Goal: Task Accomplishment & Management: Complete application form

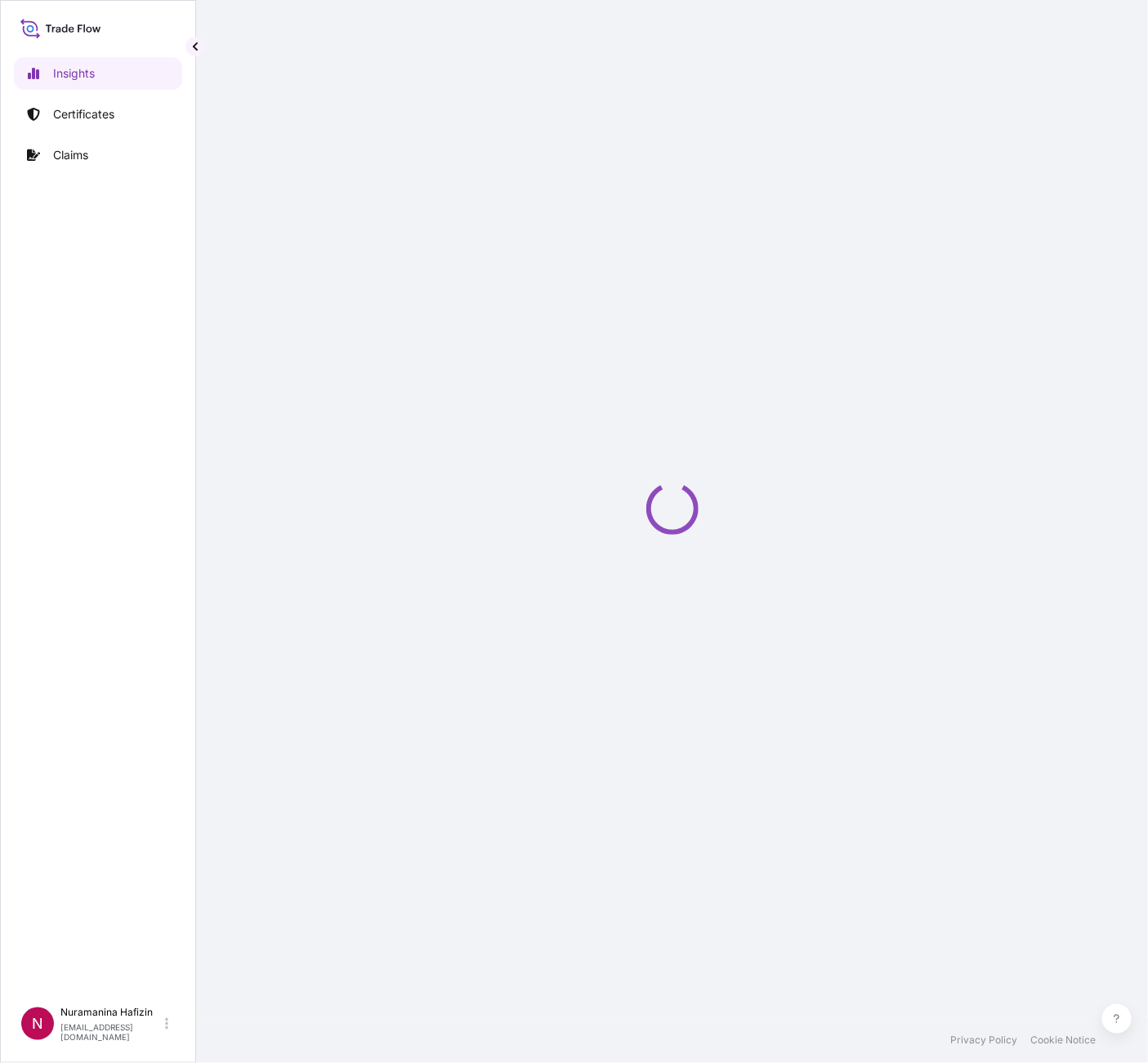
click at [79, 113] on p "Certificates" at bounding box center [84, 114] width 61 height 16
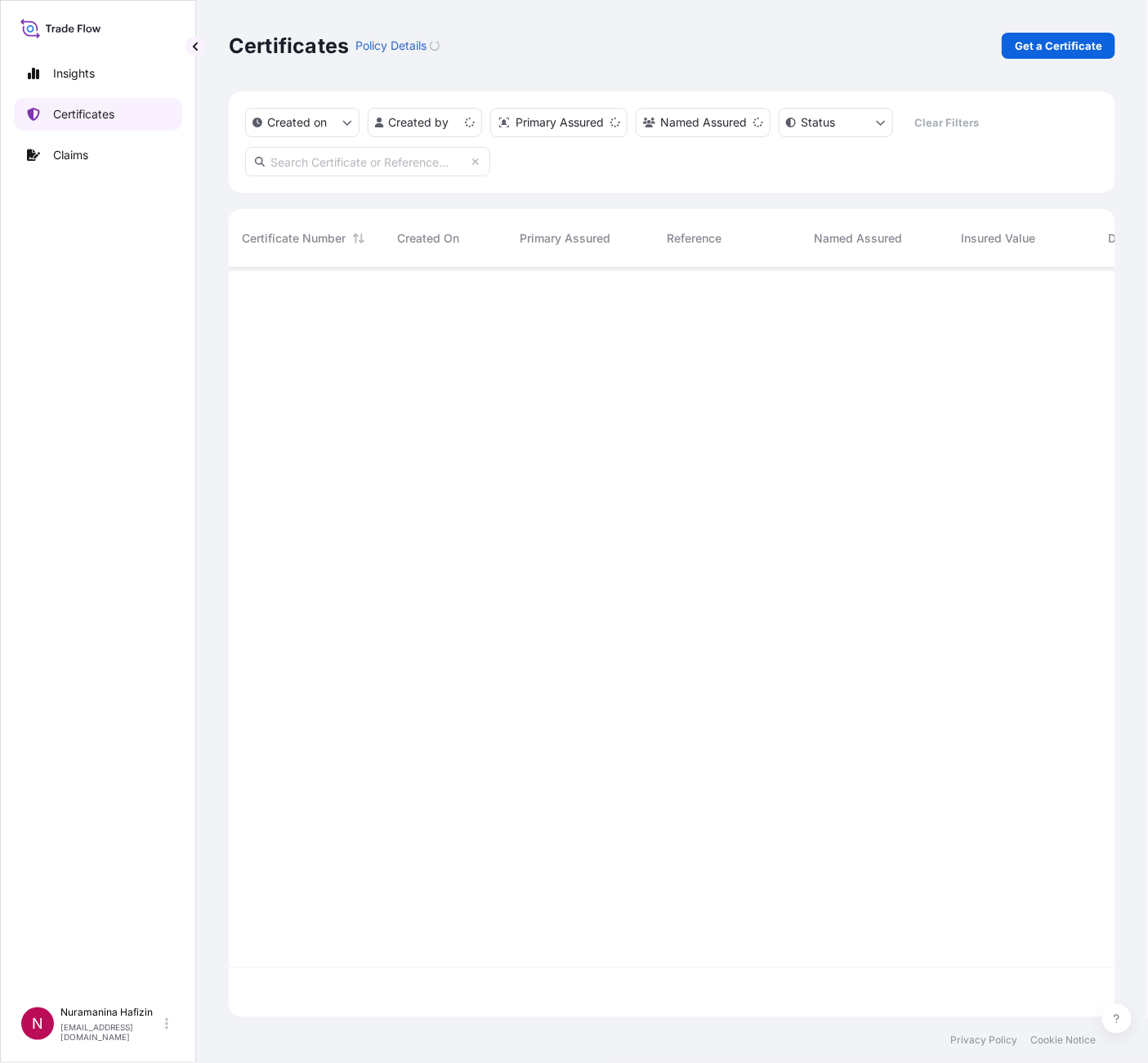
scroll to position [740, 868]
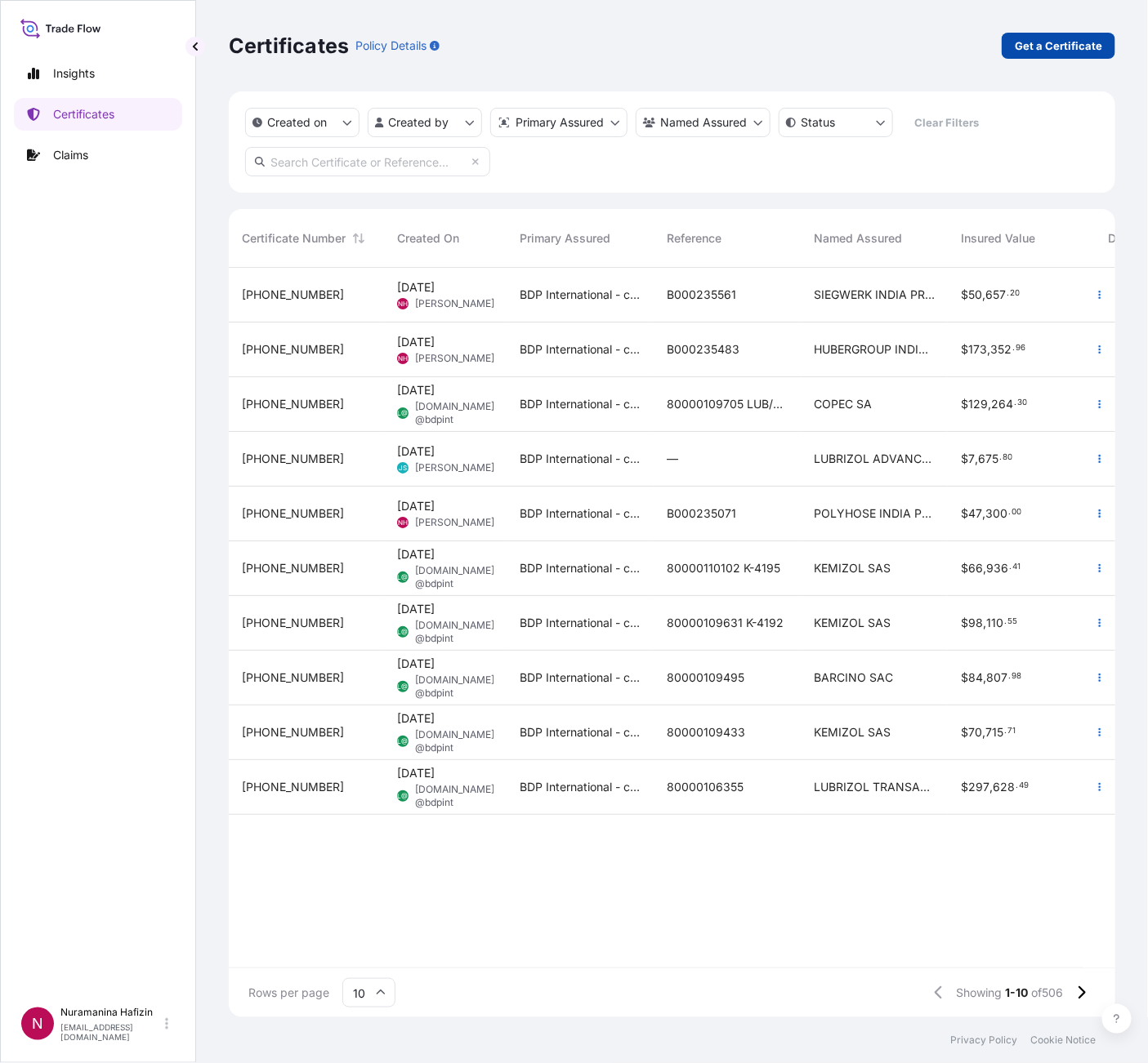
click at [1044, 42] on p "Get a Certificate" at bounding box center [1058, 46] width 87 height 16
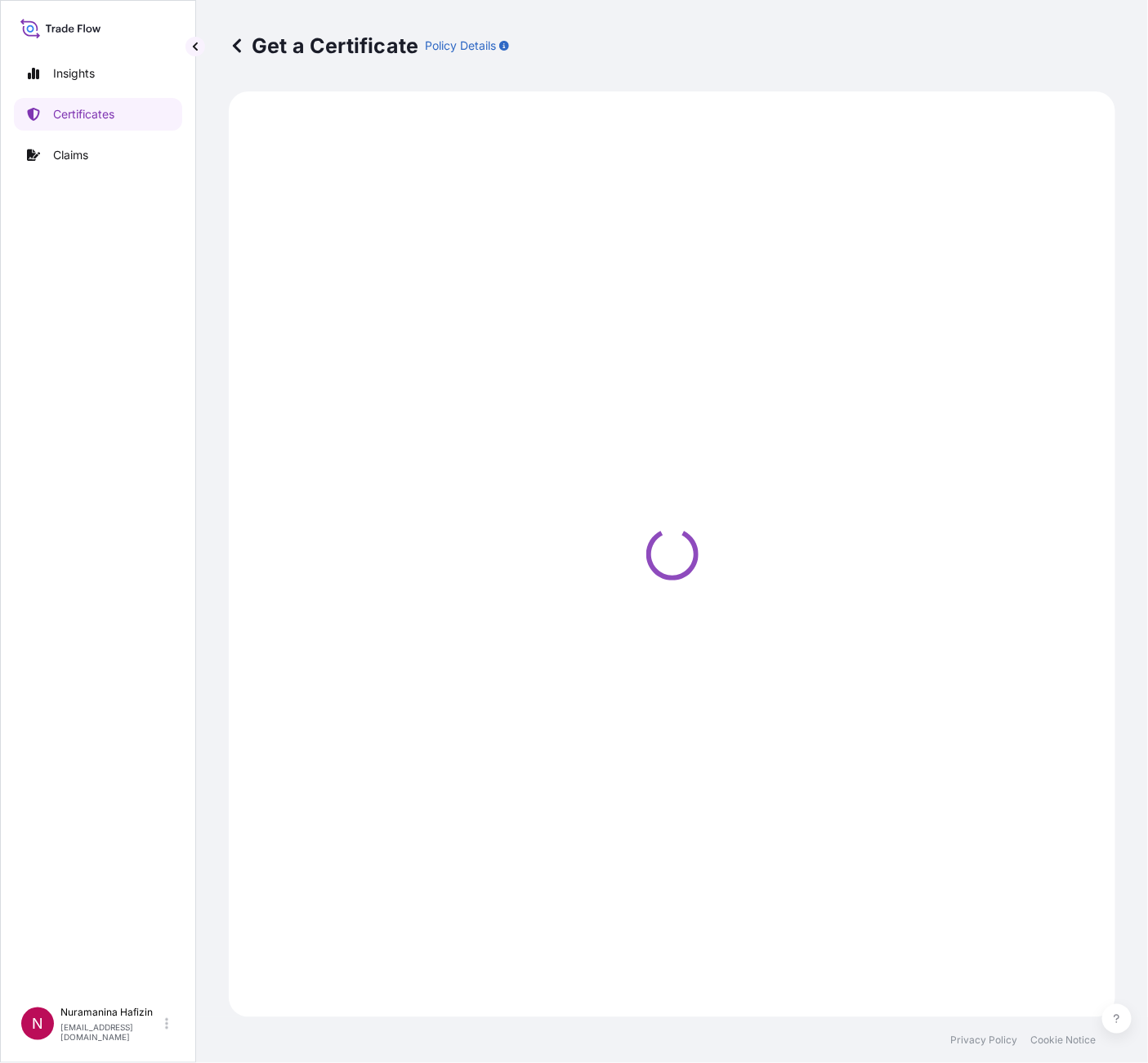
select select "Barge"
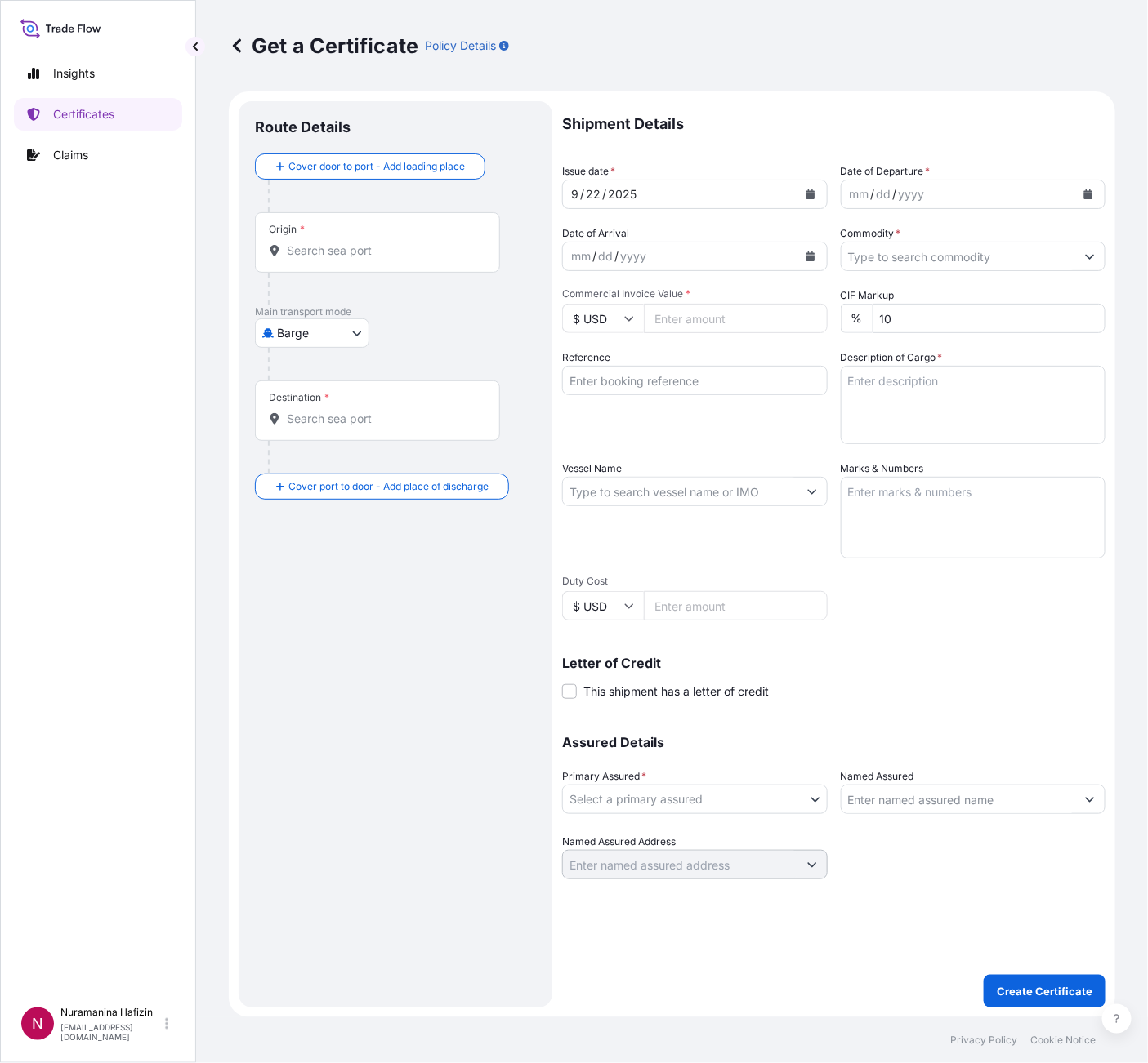
click at [1091, 194] on icon "Calendar" at bounding box center [1088, 194] width 9 height 9
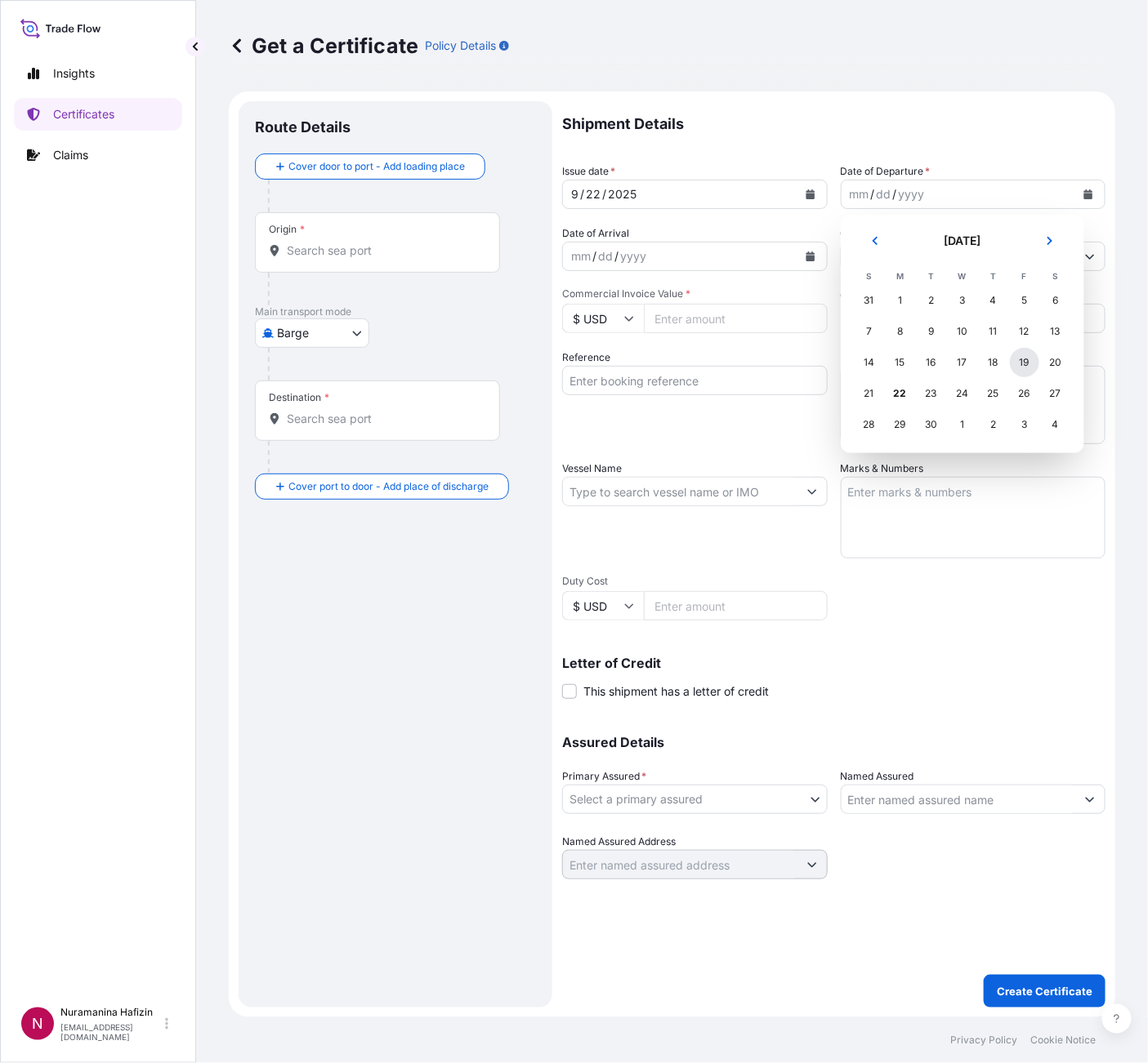
click at [1027, 363] on div "19" at bounding box center [1025, 363] width 29 height 29
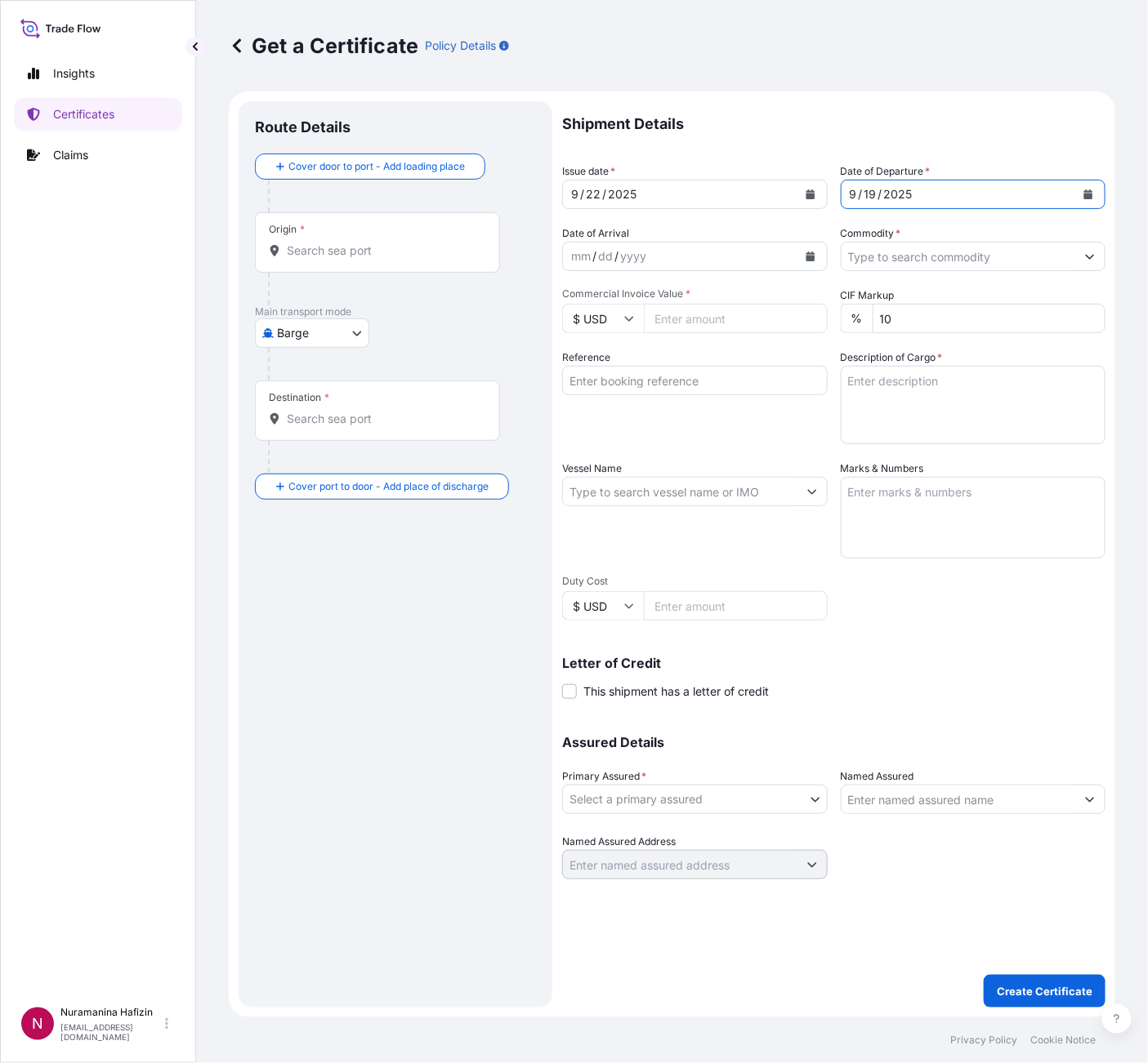
click at [932, 263] on input "Commodity *" at bounding box center [959, 256] width 235 height 29
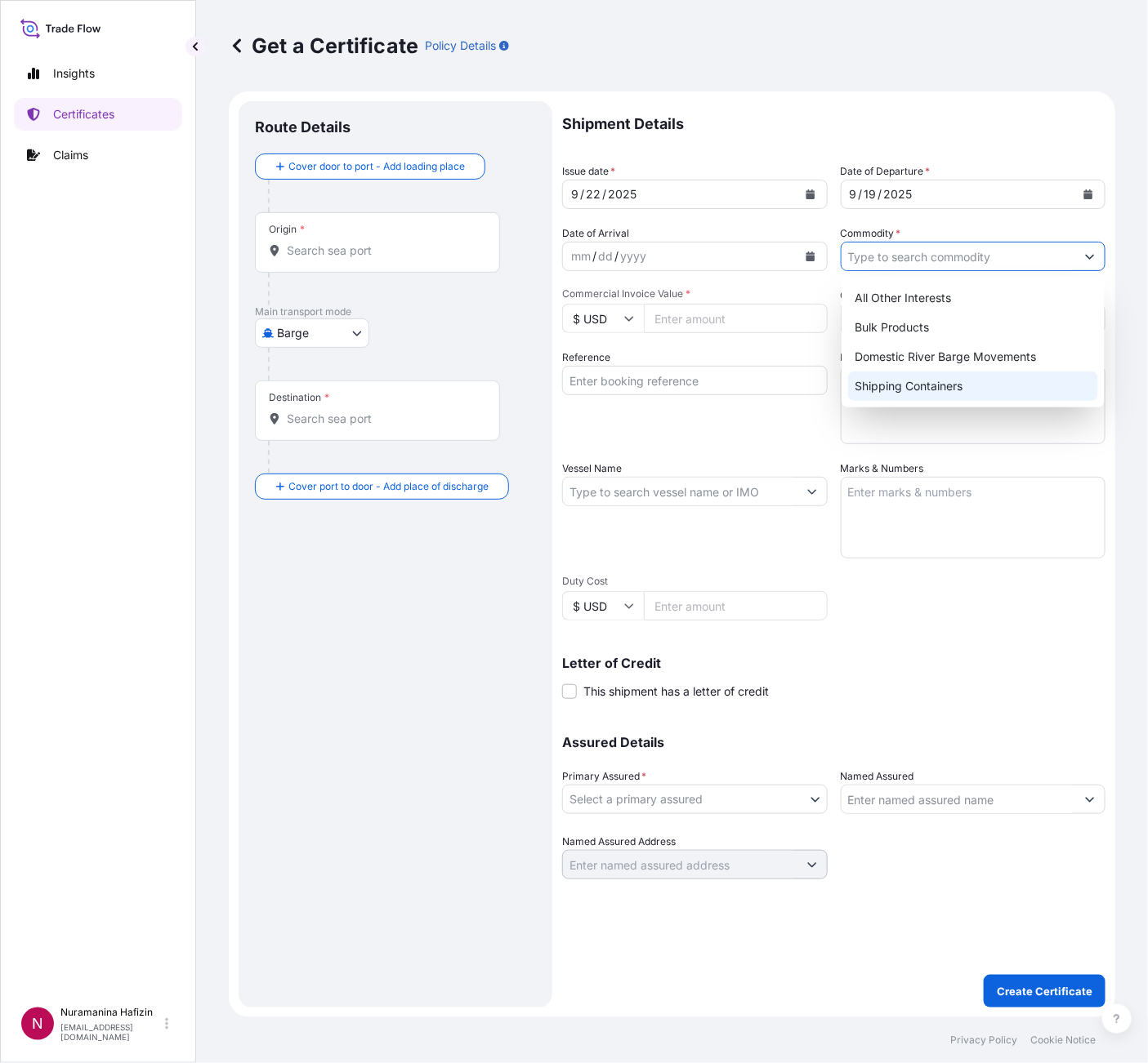
click at [930, 397] on div "Shipping Containers" at bounding box center [973, 386] width 250 height 29
type input "Shipping Containers"
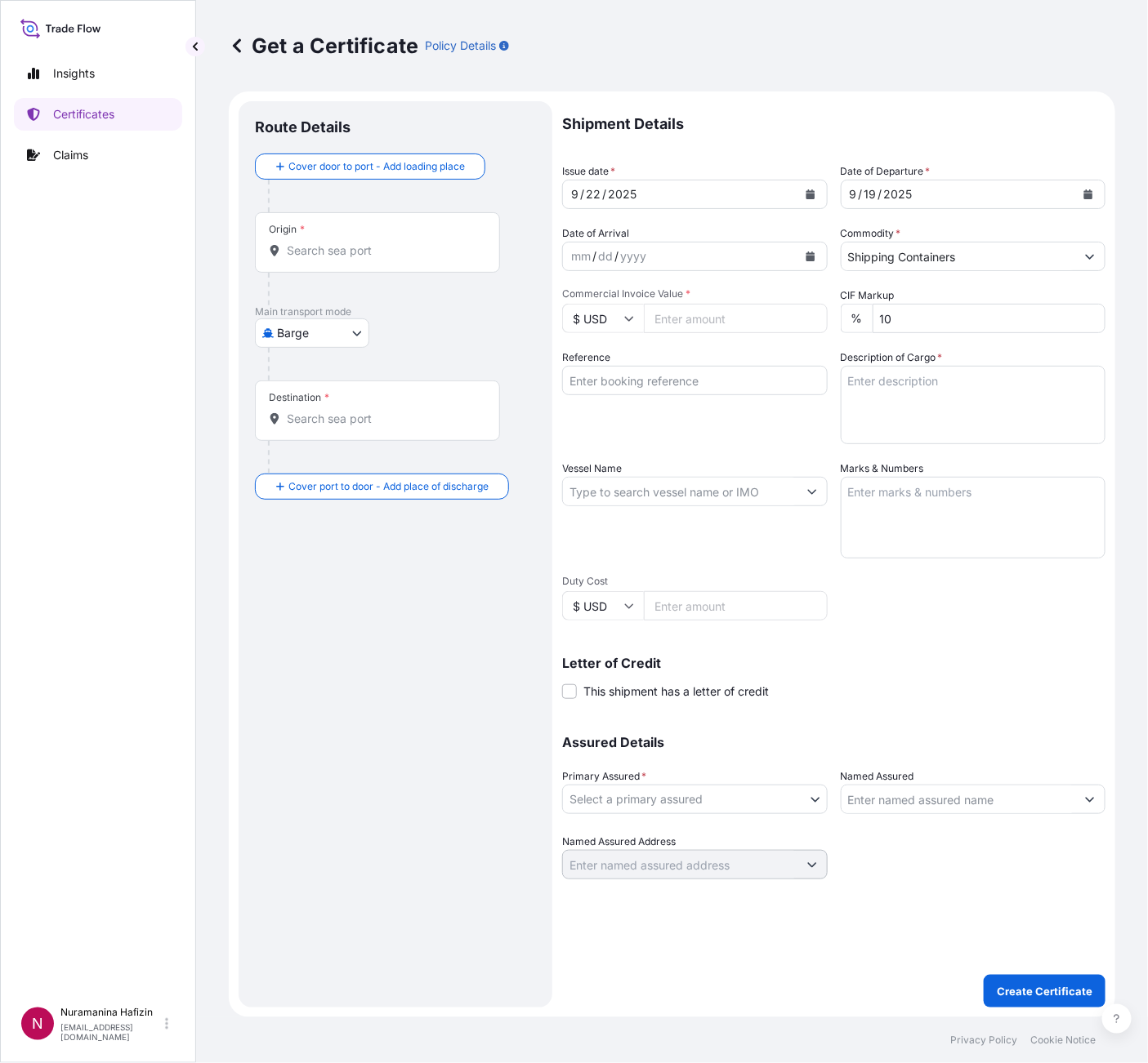
click at [724, 314] on input "Commercial Invoice Value *" at bounding box center [735, 318] width 184 height 29
paste input "7142.90"
type input "7142.90"
click at [714, 390] on input "Reference" at bounding box center [695, 380] width 266 height 29
paste input "B000234996"
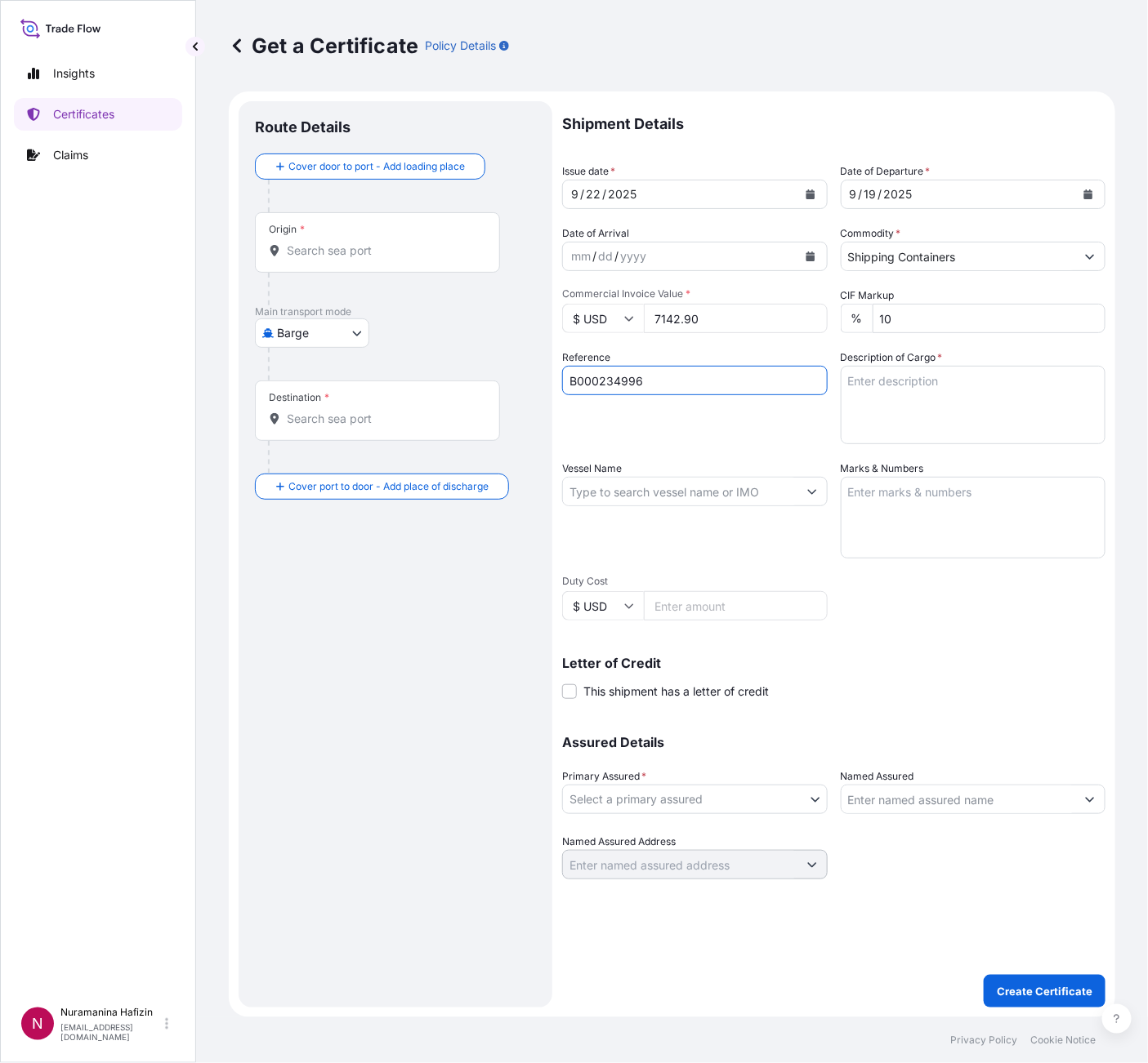
type input "B000234996"
click at [1042, 417] on textarea "Description of Cargo *" at bounding box center [974, 404] width 266 height 78
paste textarea "3"
click at [917, 391] on textarea "3" at bounding box center [974, 404] width 266 height 78
paste textarea "BAGS LOADED ONTO 3 PALLETS LOADED INTO 1 LCL TEMPRITE(R) 88642 TAN 309 TMAB PWD…"
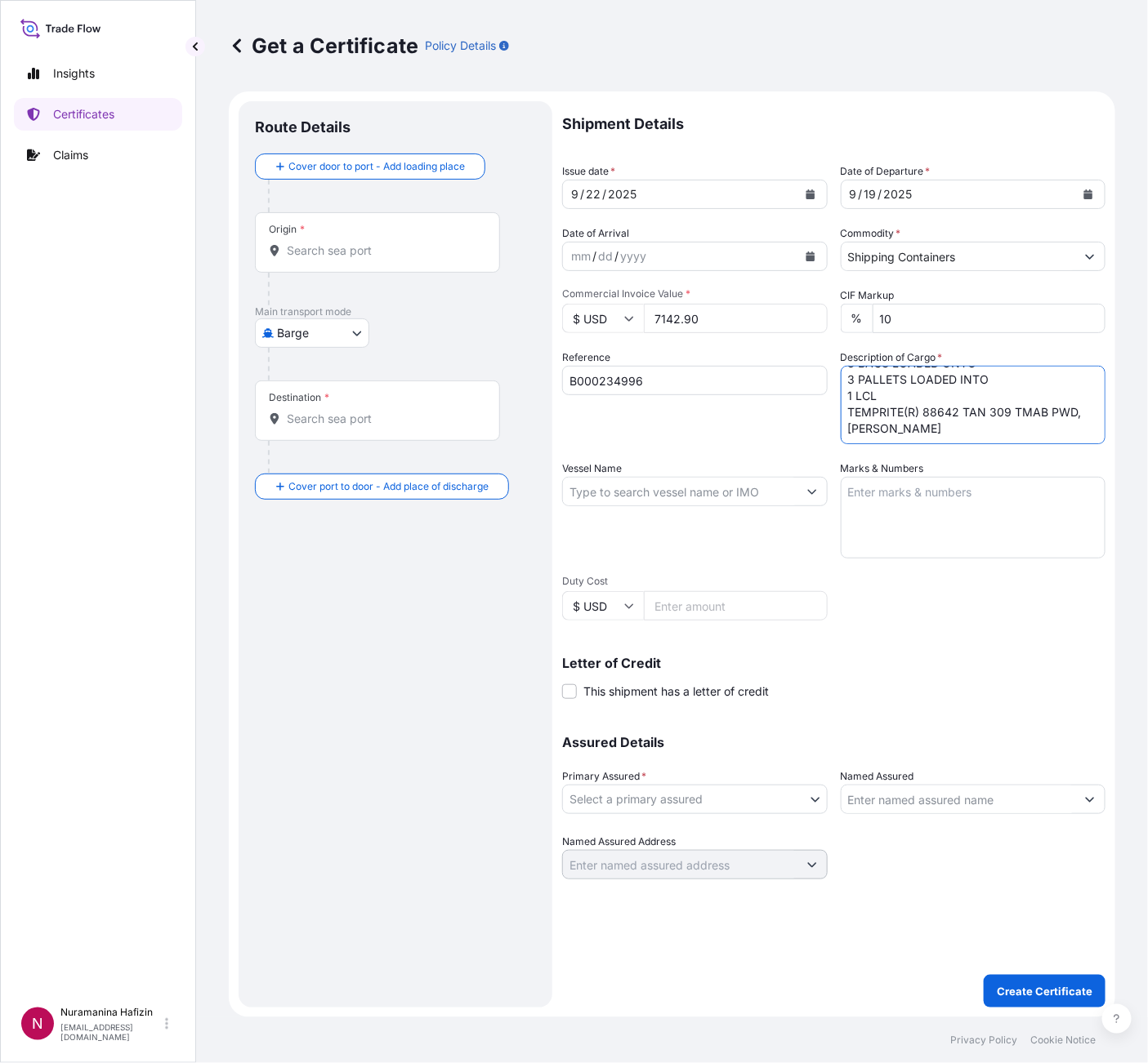
scroll to position [42, 0]
click at [907, 410] on textarea "3 BAGS LOADED ONTO 3 PALLETS LOADED INTO 1 LCL TEMPRITE(R) 88642 TAN 309 TMAB P…" at bounding box center [974, 404] width 266 height 78
click at [907, 422] on textarea "3 BAGS LOADED ONTO 3 PALLETS LOADED INTO 1 LCL TEMPRITE(R) 88642 TAN 309 TMAB P…" at bounding box center [974, 404] width 266 height 78
paste textarea "3,060.0000"
click at [949, 428] on textarea "3 BAGS LOADED ONTO 3 PALLETS LOADED INTO 1 LCL TEMPRITE(R) 88642 TAN 309 TMAB P…" at bounding box center [974, 404] width 266 height 78
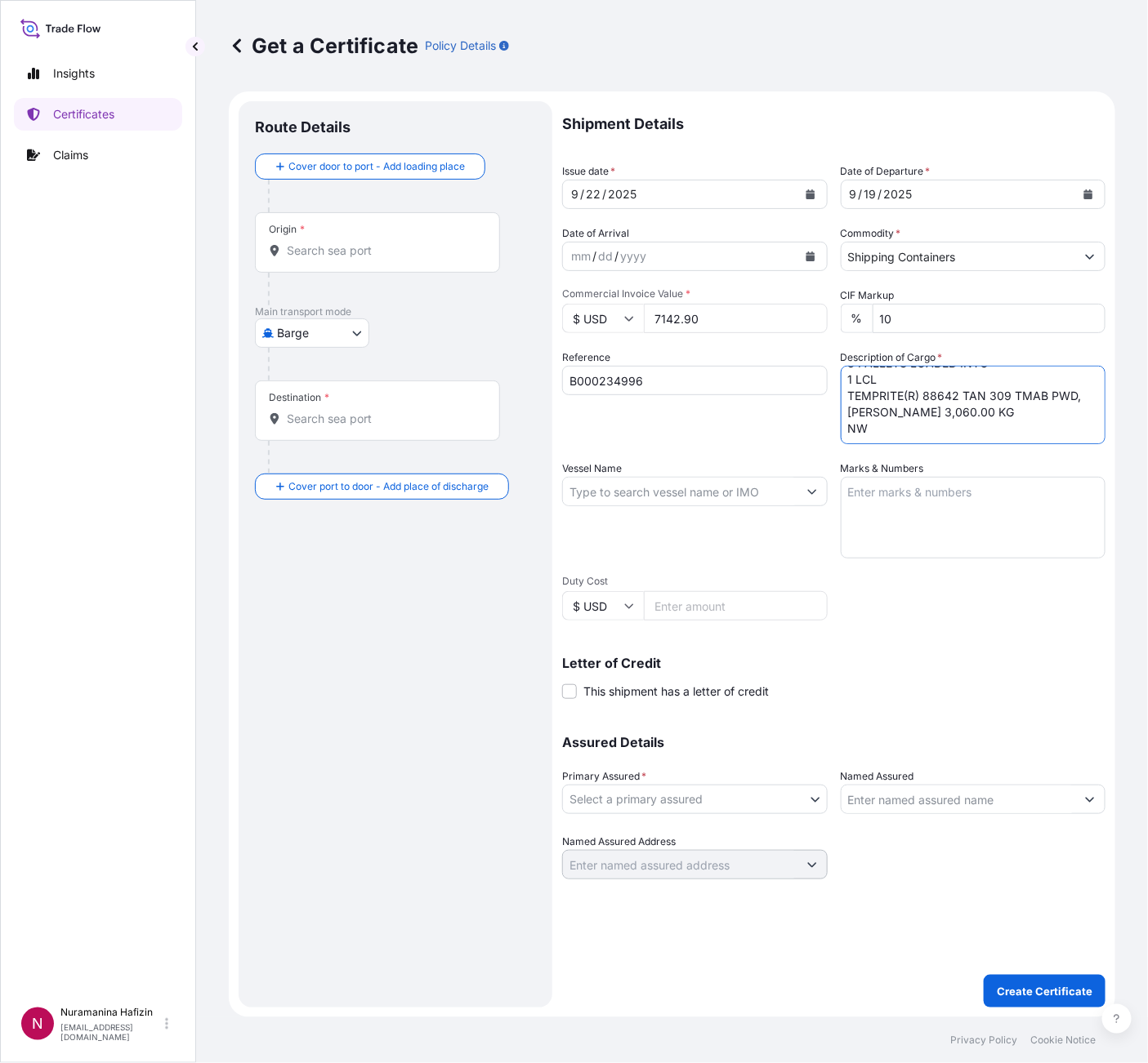
paste textarea "3,000.0000"
type textarea "3 BAGS LOADED ONTO 3 PALLETS LOADED INTO 1 LCL TEMPRITE(R) 88642 TAN 309 TMAB P…"
click at [706, 492] on input "Vessel Name" at bounding box center [681, 491] width 235 height 29
paste input "NYK RIGEL"
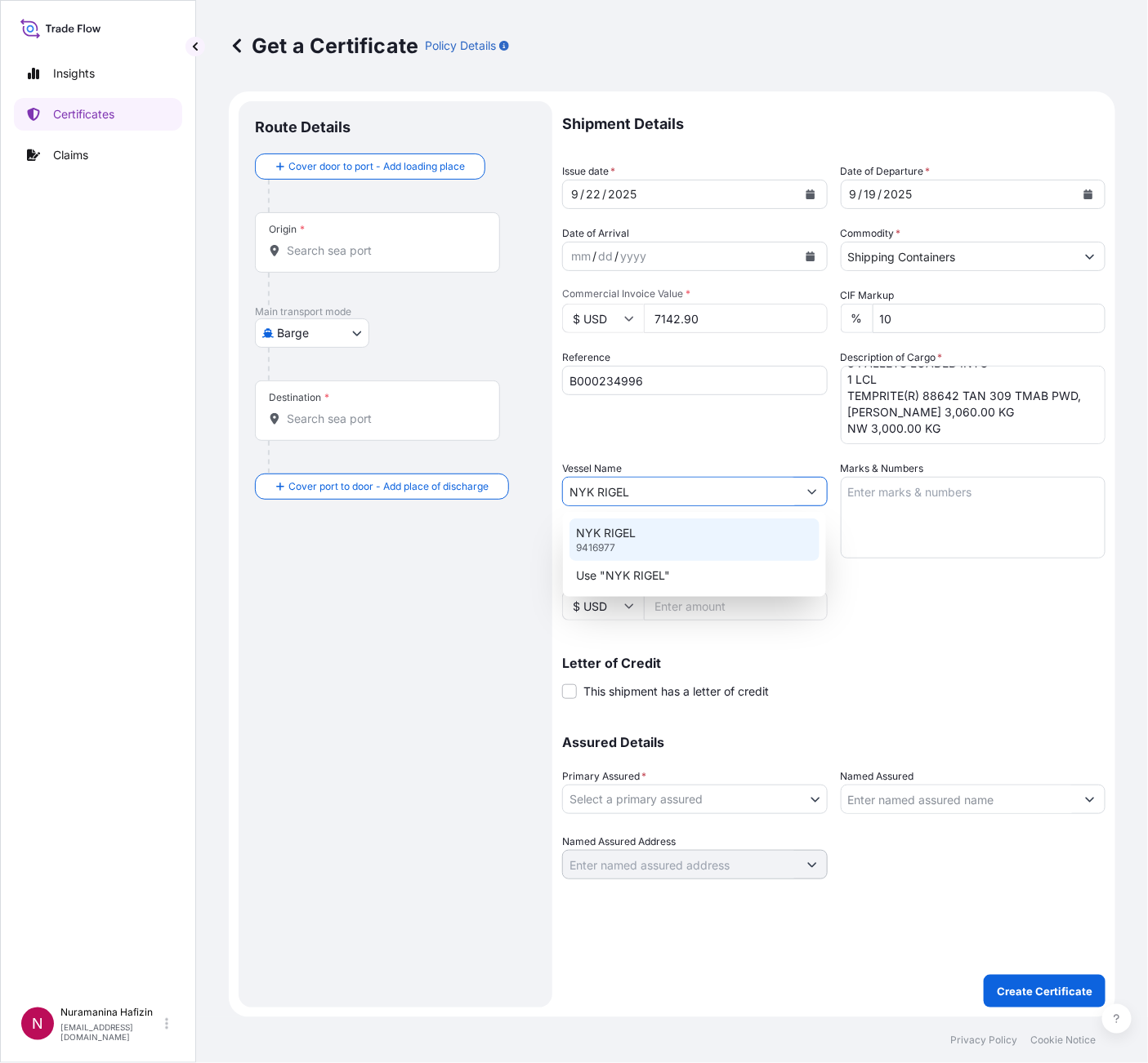
click at [677, 547] on div "NYK RIGEL 9416977" at bounding box center [694, 540] width 250 height 42
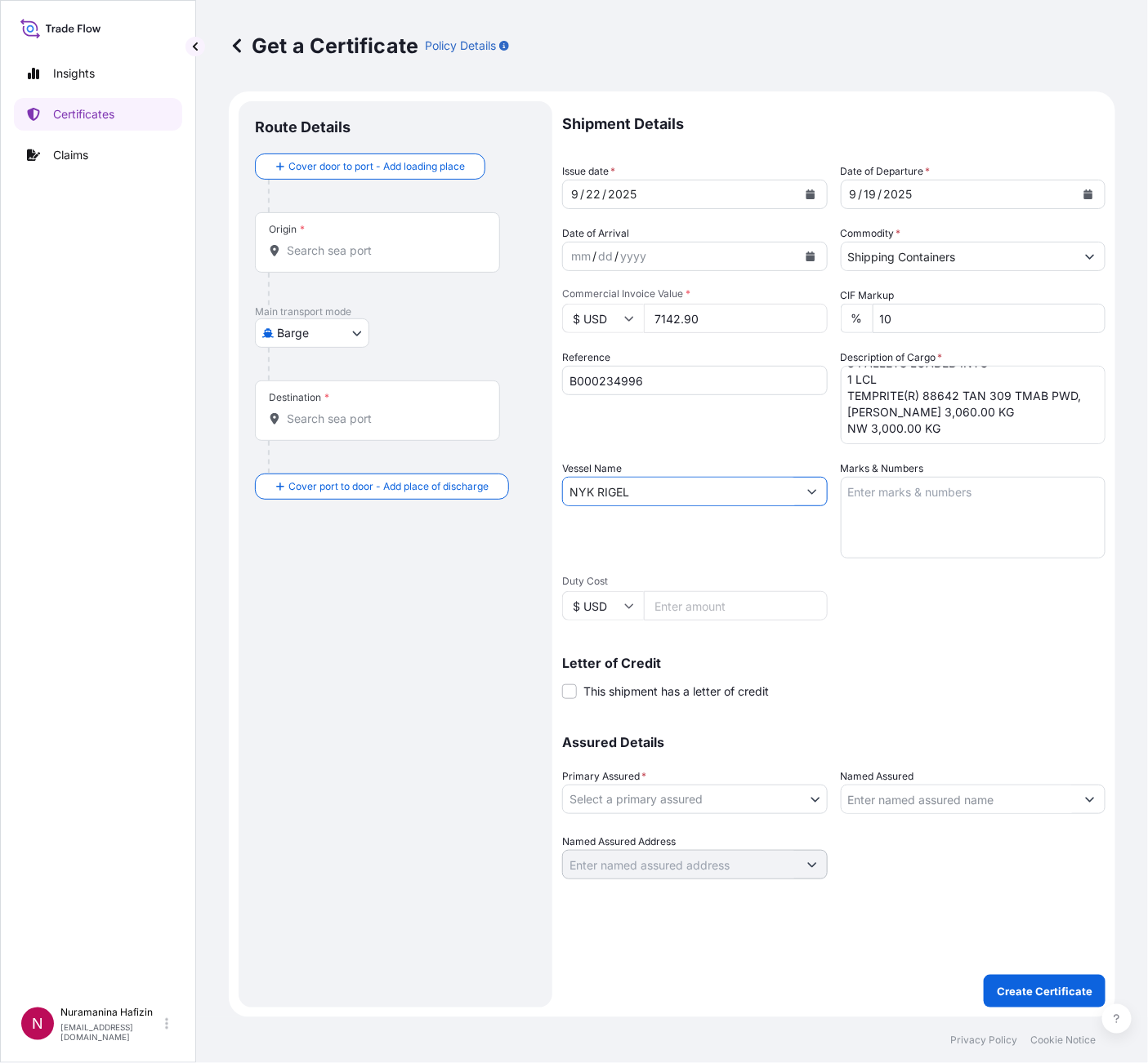
type input "NYK RIGEL"
click at [773, 780] on body "0 options available. 2 options available. Insights Certificates Claims N Nurama…" at bounding box center [574, 531] width 1148 height 1063
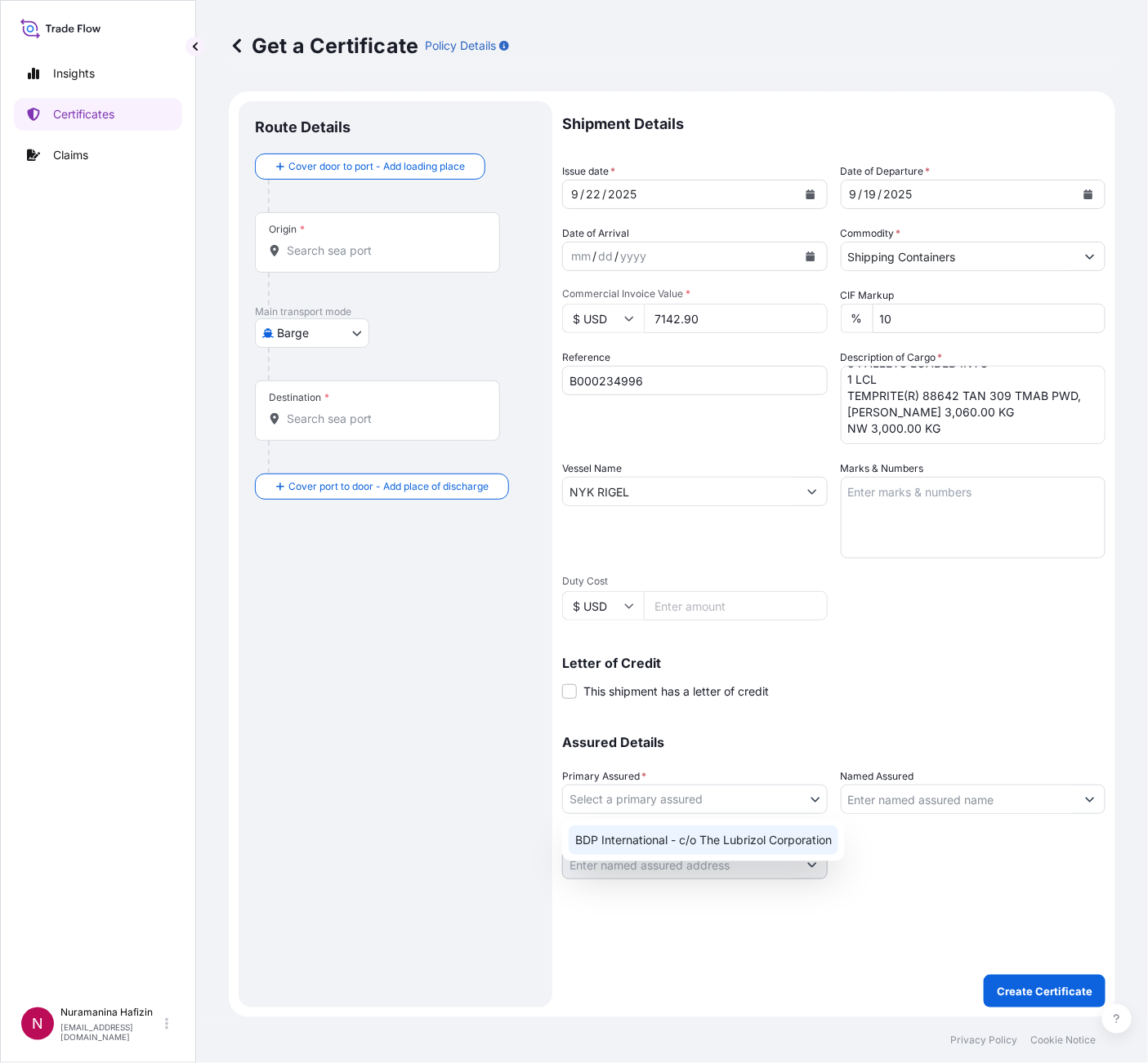
click at [689, 846] on div "BDP International - c/o The Lubrizol Corporation" at bounding box center [703, 841] width 270 height 29
select select "31972"
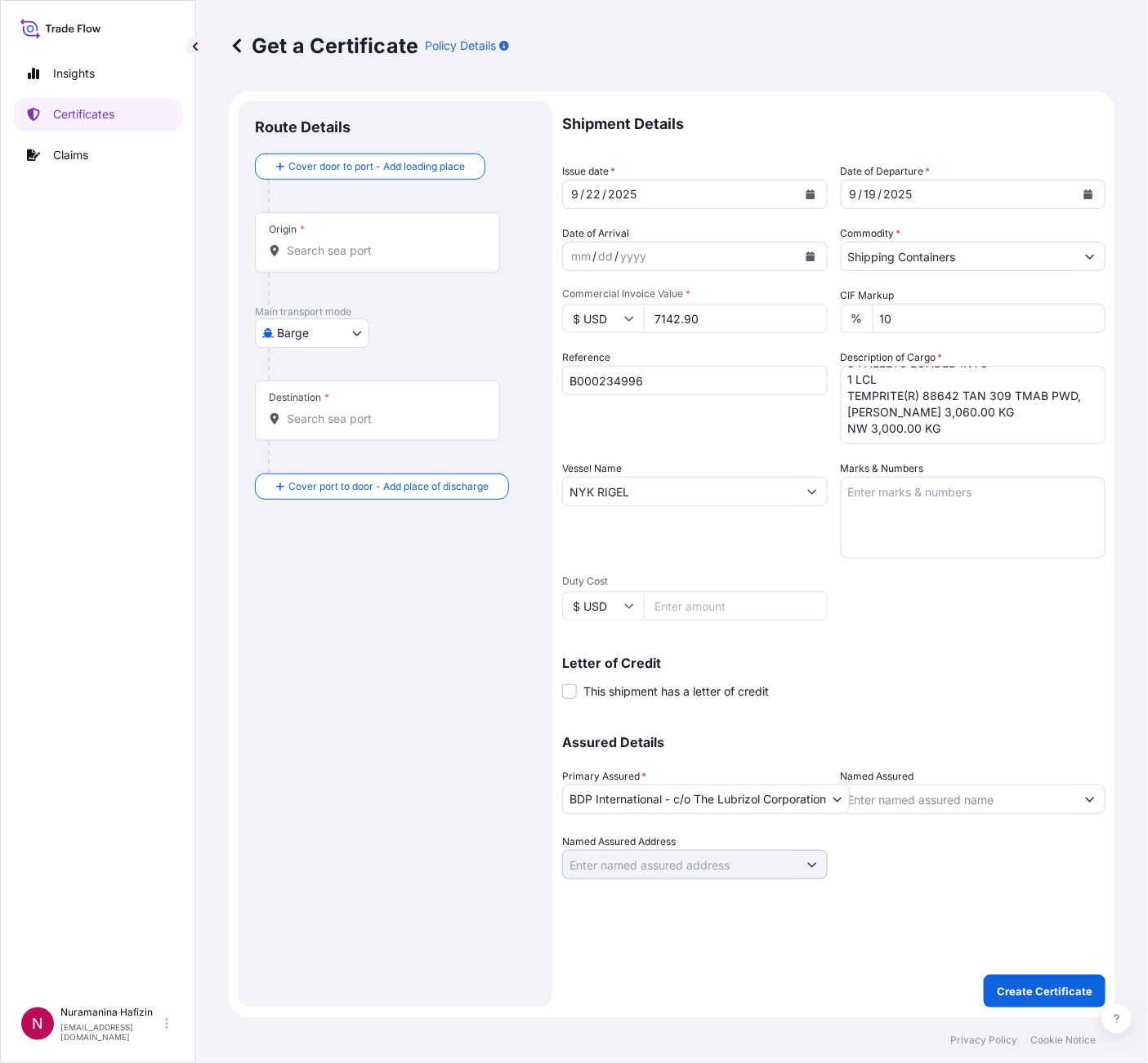
click at [951, 797] on input "Named Assured" at bounding box center [959, 799] width 235 height 29
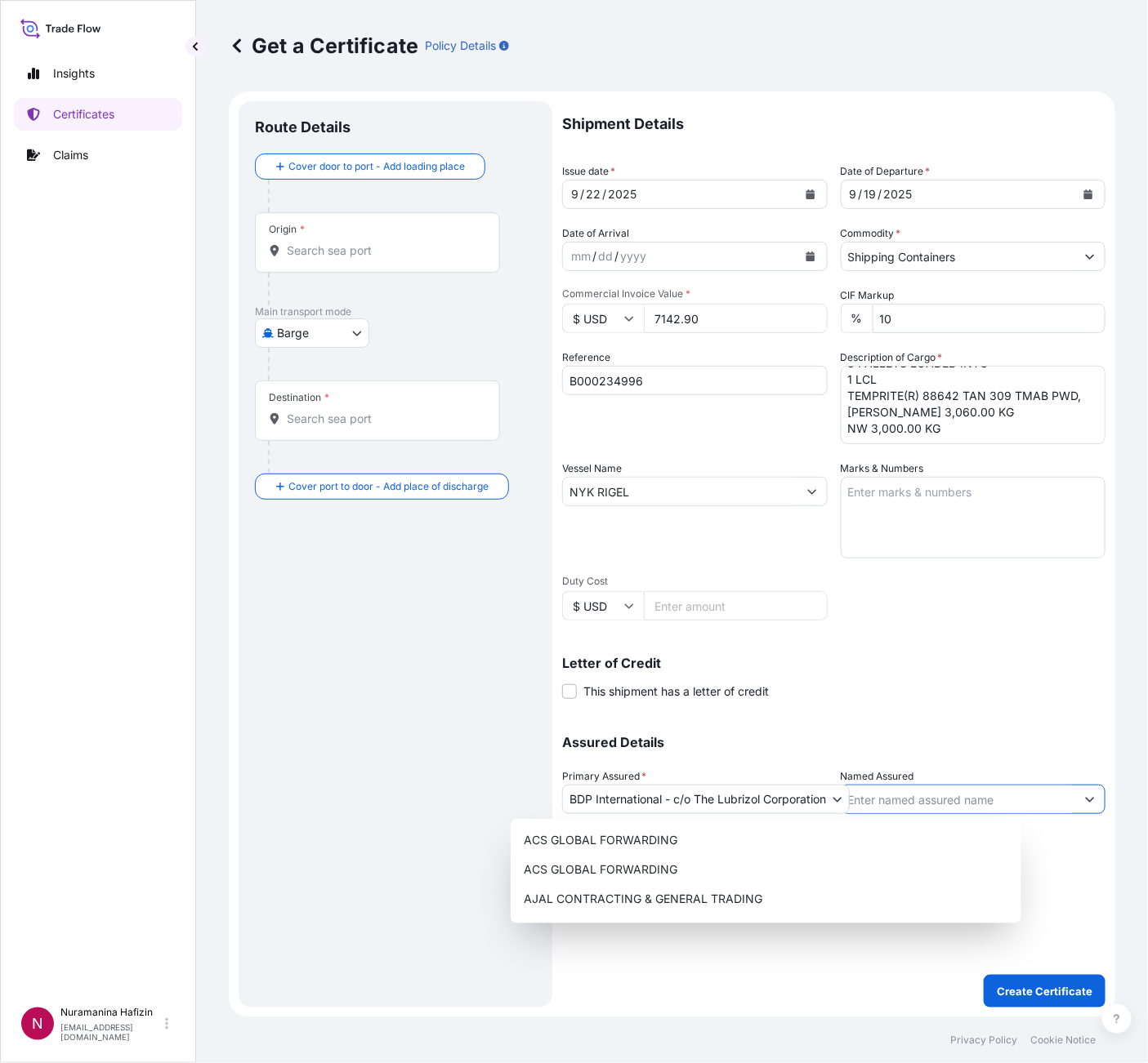
paste input "FUTURA INDUSTRIAL SA DE CV"
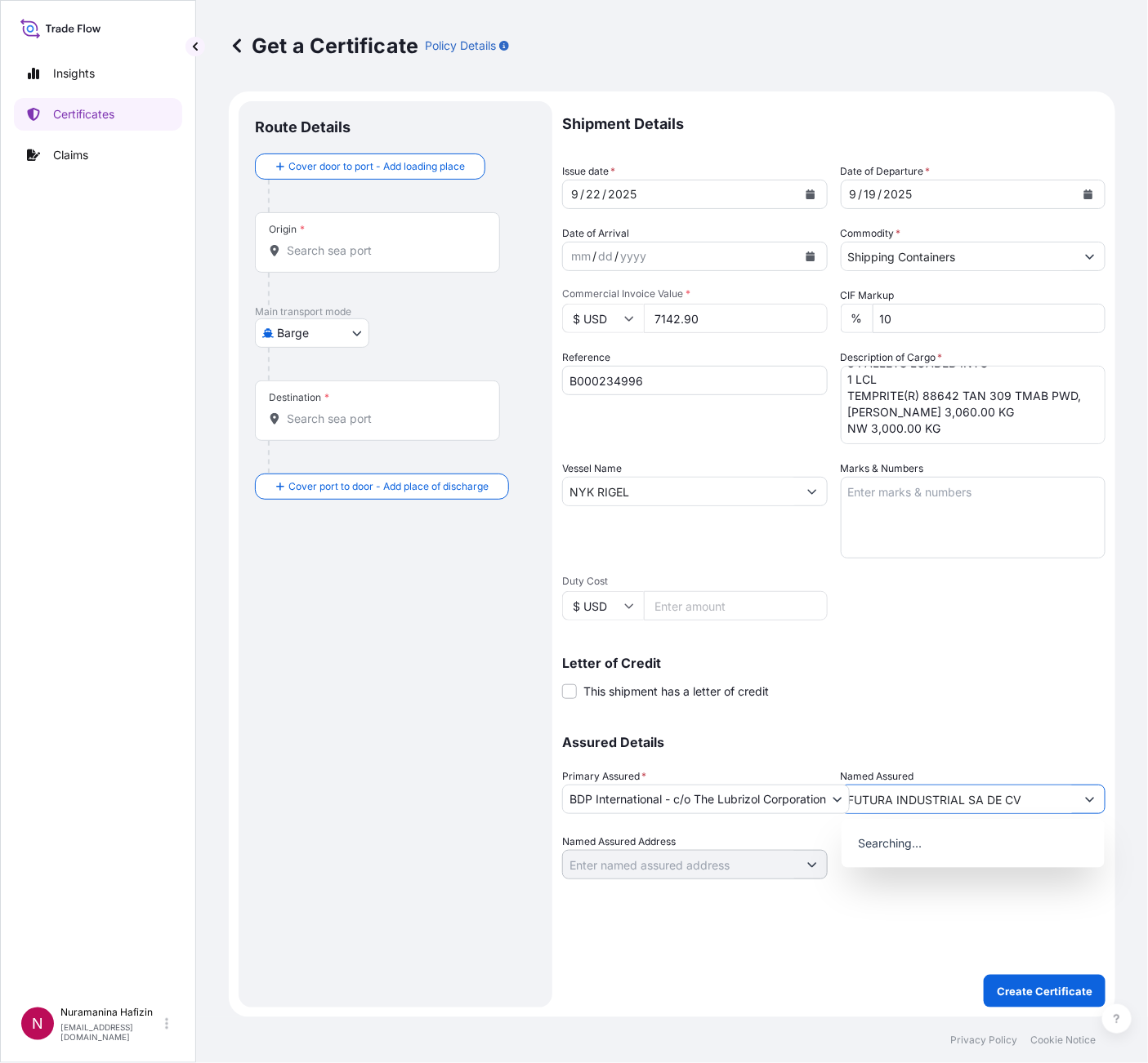
type input "FUTURA INDUSTRIAL SA DE CV"
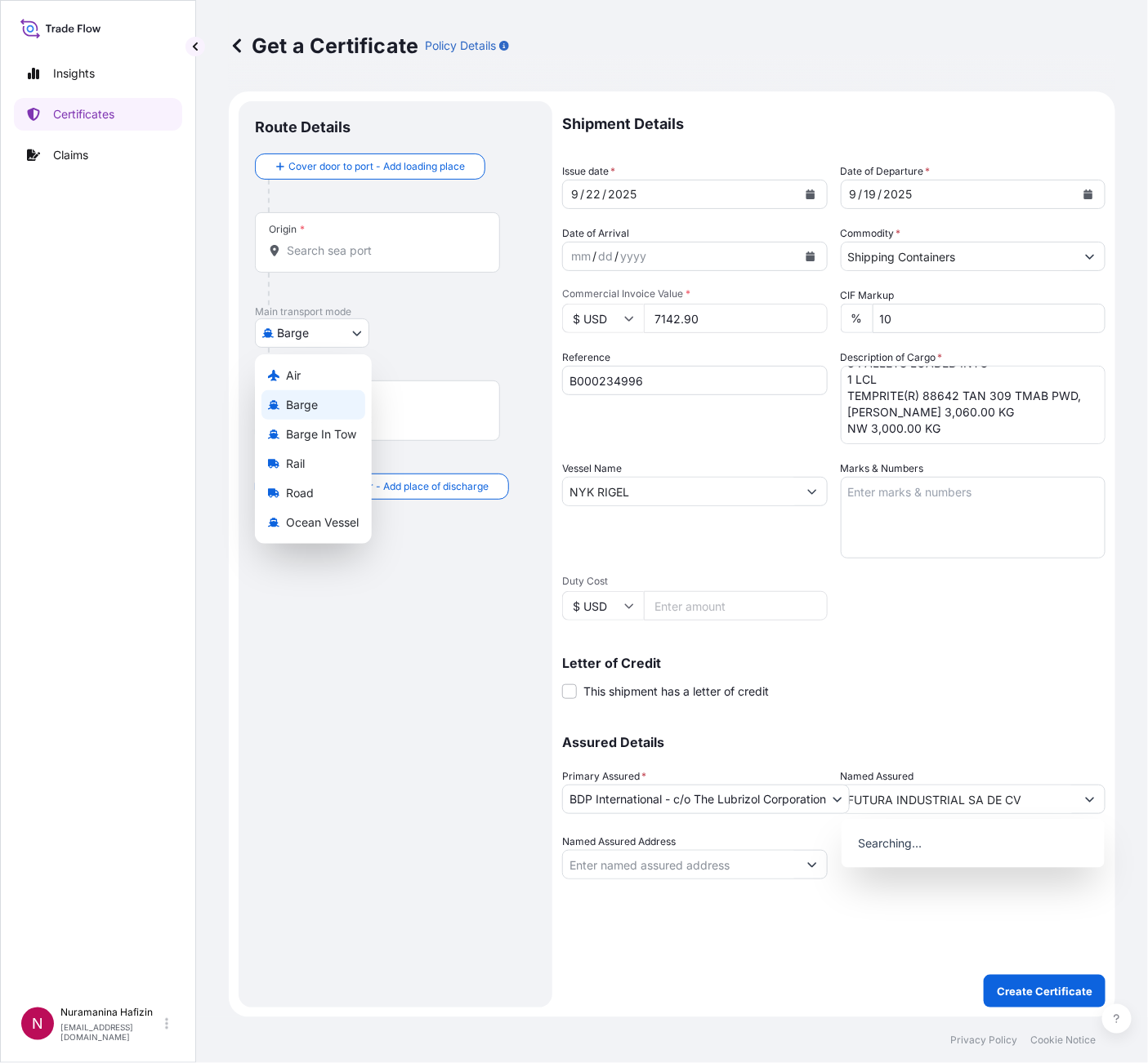
click at [318, 329] on body "15 options available. 0 options available. Insights Certificates Claims N Nuram…" at bounding box center [574, 531] width 1148 height 1063
click at [300, 500] on span "Road" at bounding box center [300, 493] width 28 height 16
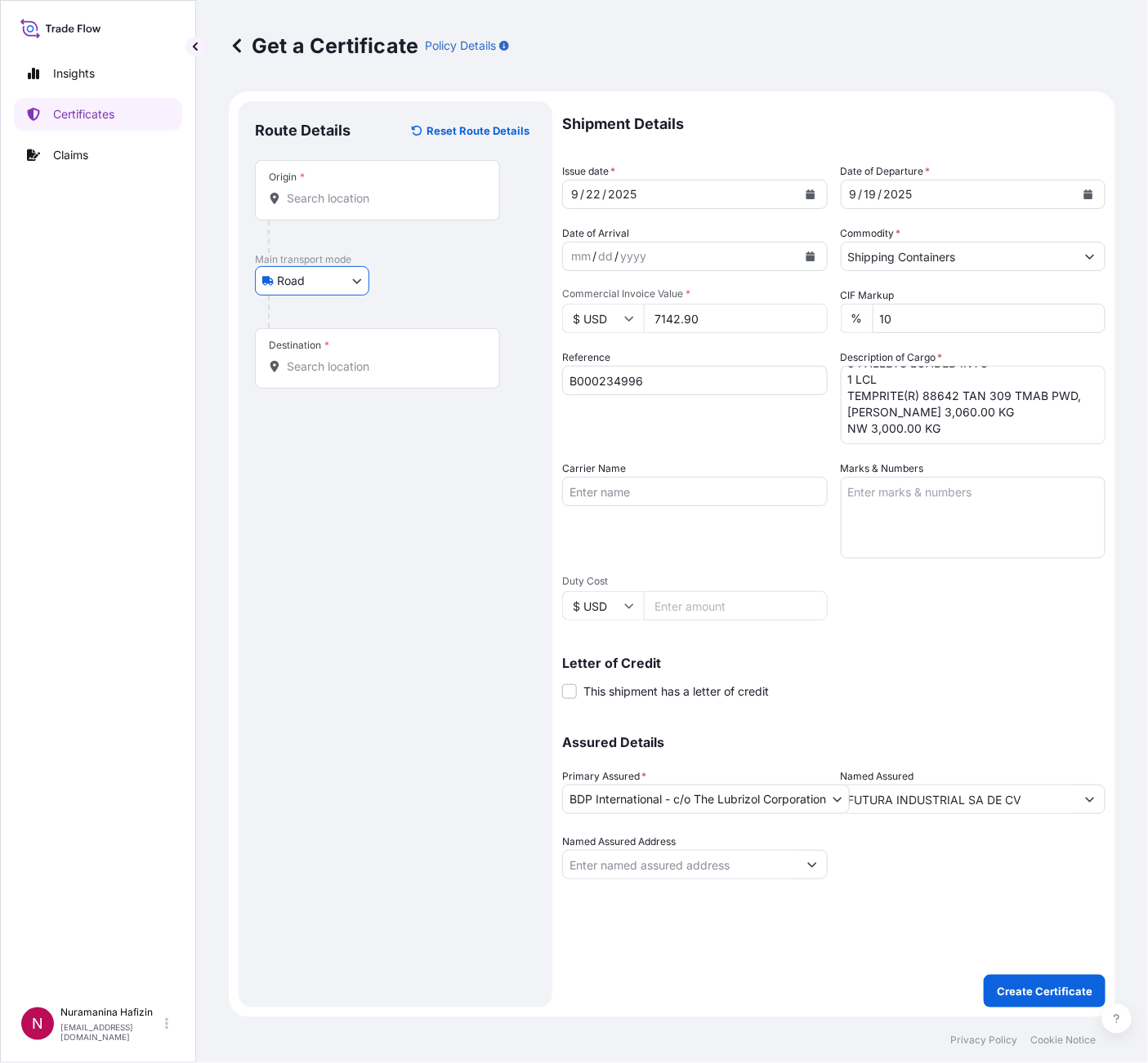
click at [314, 285] on body "15 options available. 0 options available. Insights Certificates Claims N Nuram…" at bounding box center [574, 531] width 1148 height 1063
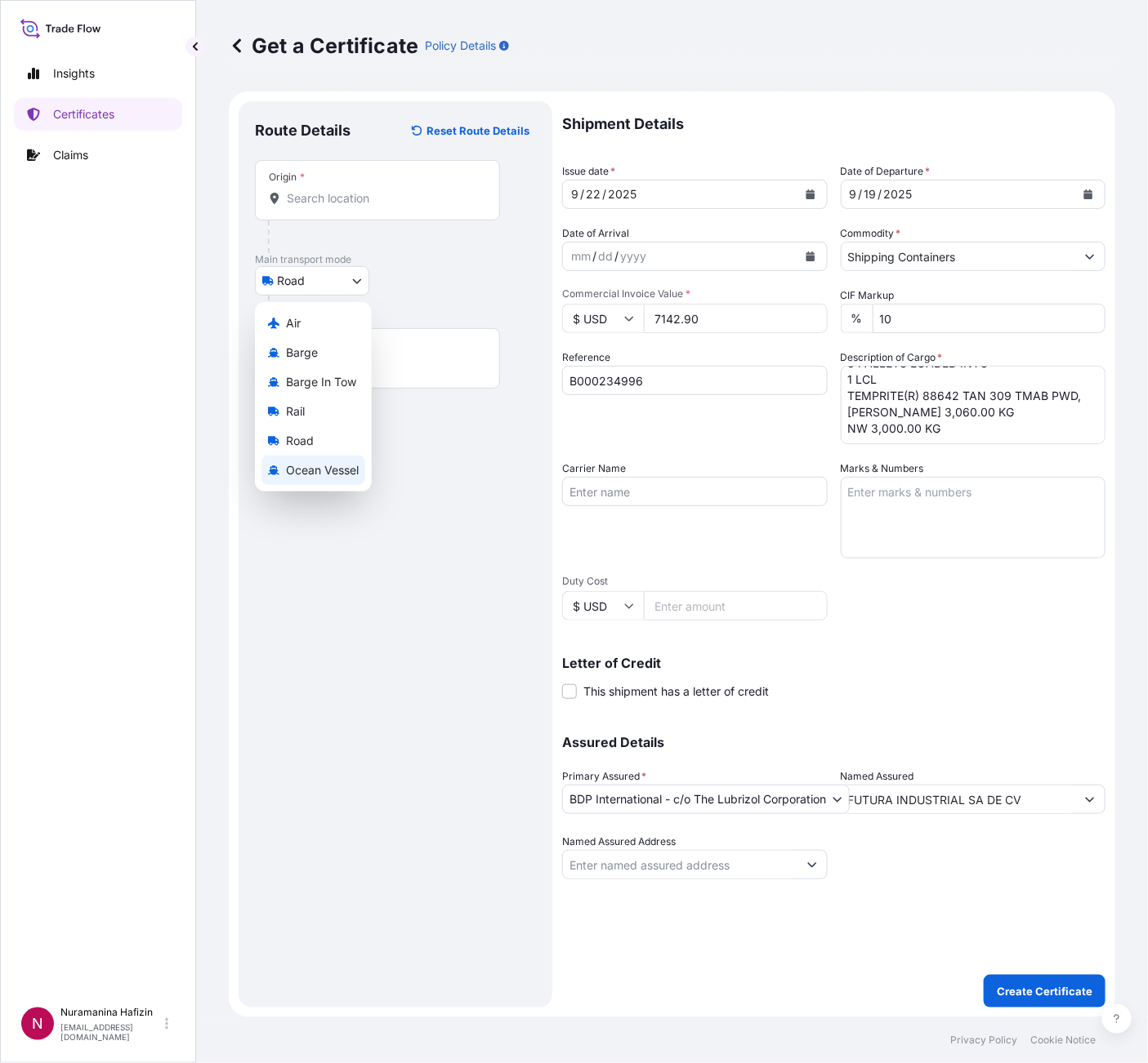
click at [314, 473] on span "Ocean Vessel" at bounding box center [323, 470] width 72 height 16
select select "Ocean Vessel"
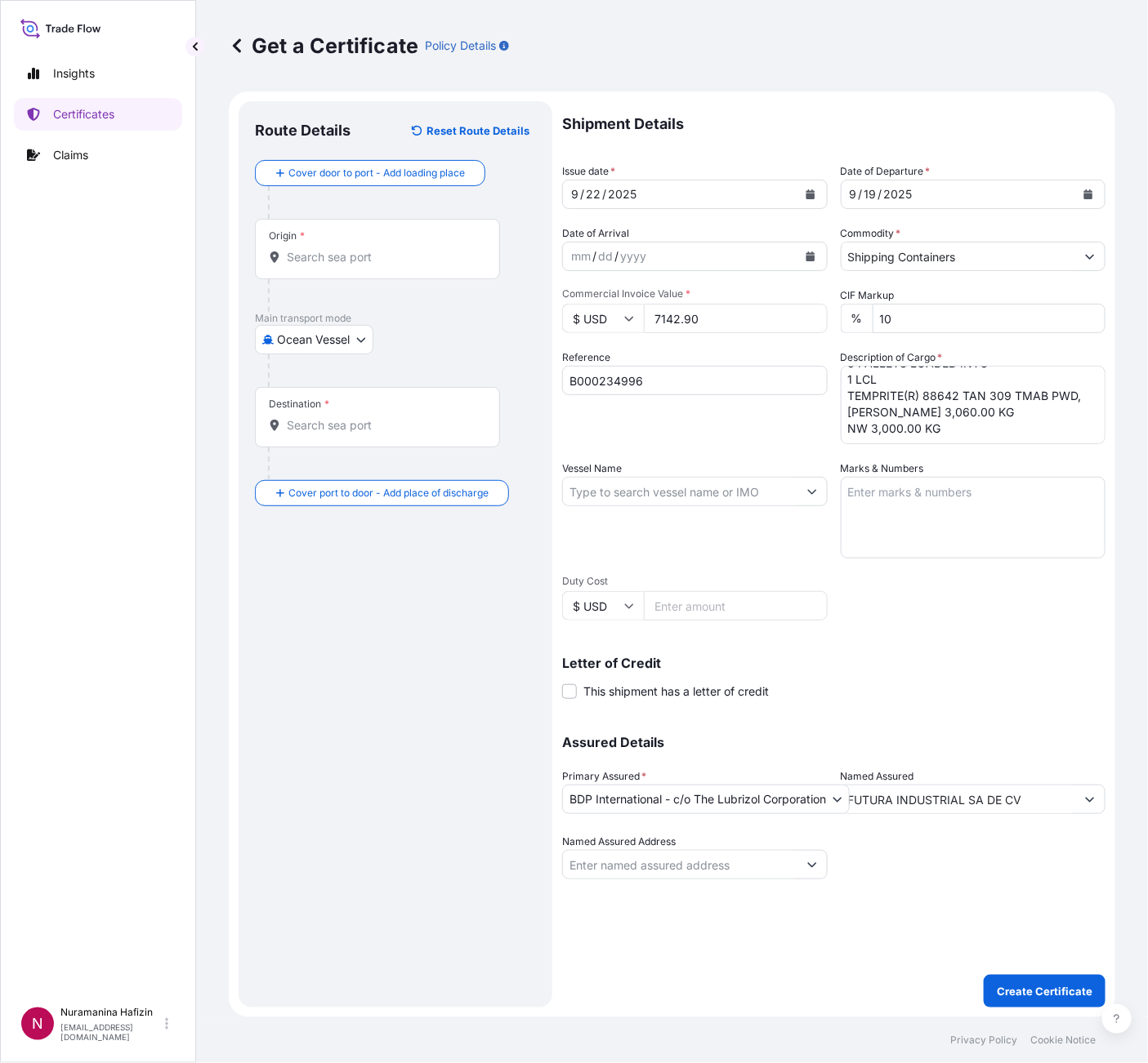
click at [657, 493] on input "Vessel Name" at bounding box center [681, 491] width 235 height 29
paste input "NYK RIGEL"
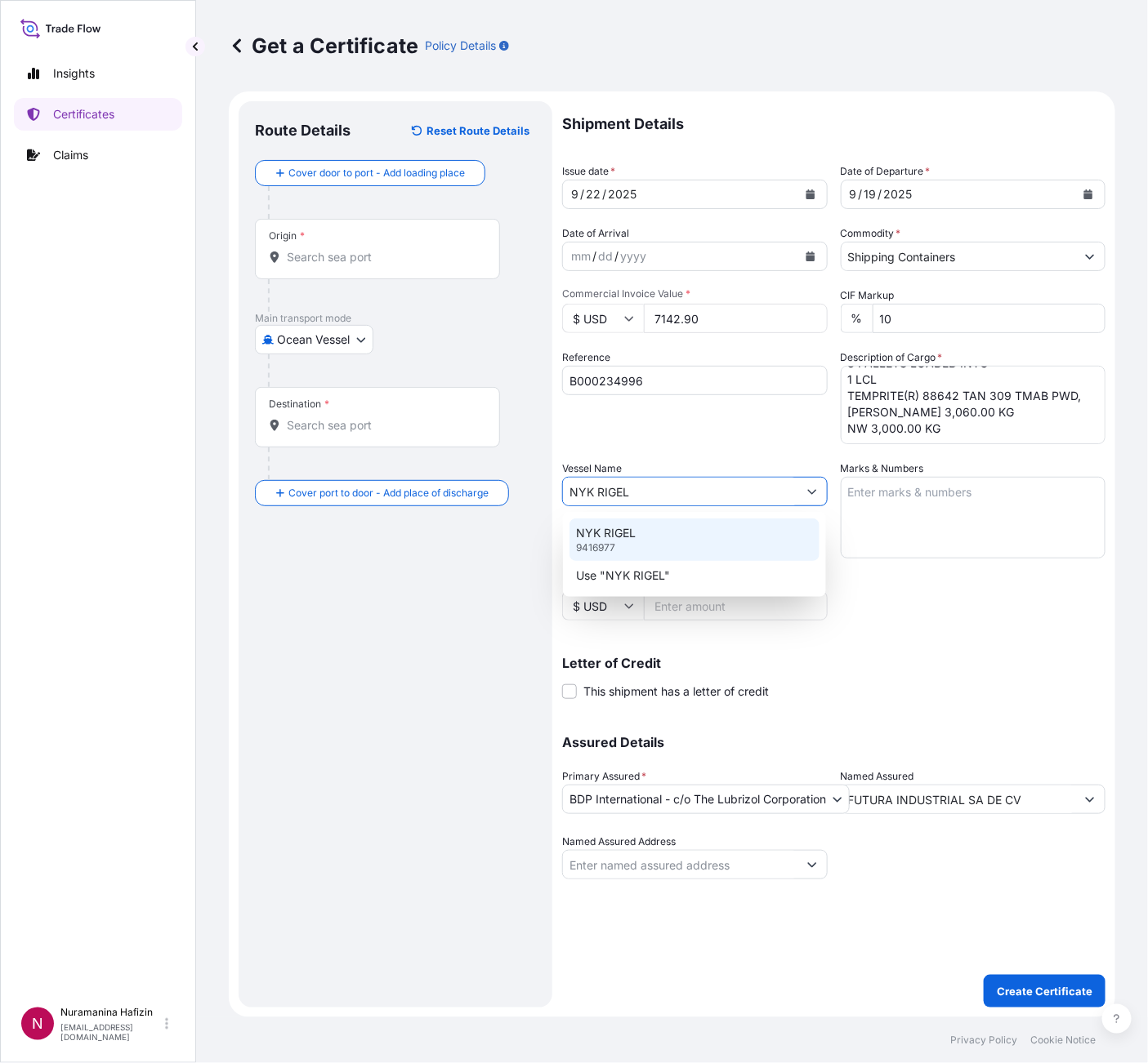
click at [652, 542] on div "NYK RIGEL 9416977" at bounding box center [694, 540] width 250 height 42
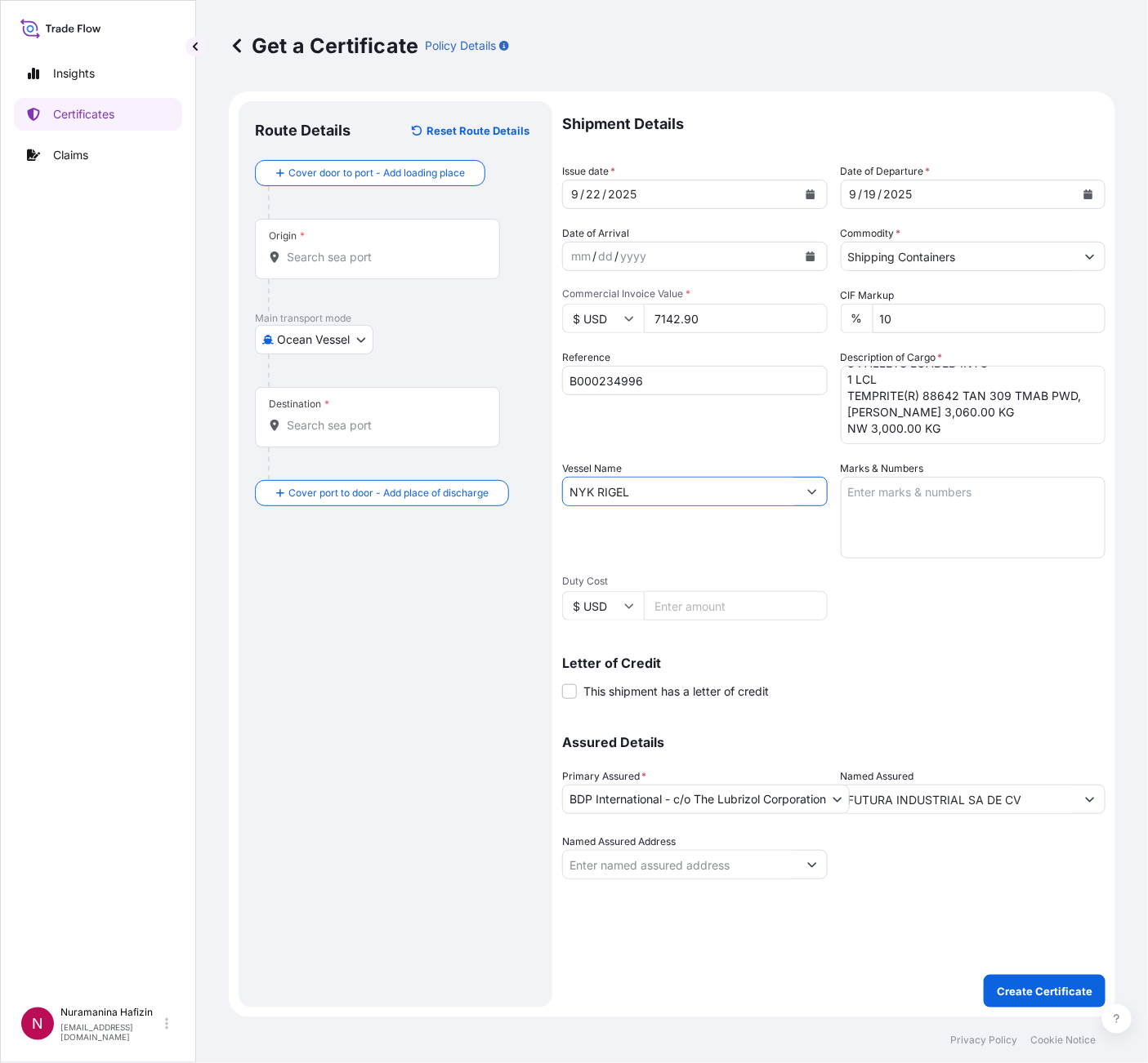
type input "NYK RIGEL"
click at [379, 245] on div "Origin *" at bounding box center [378, 249] width 245 height 60
click at [379, 249] on input "Origin *" at bounding box center [384, 257] width 193 height 16
paste input "MEERHOUT"
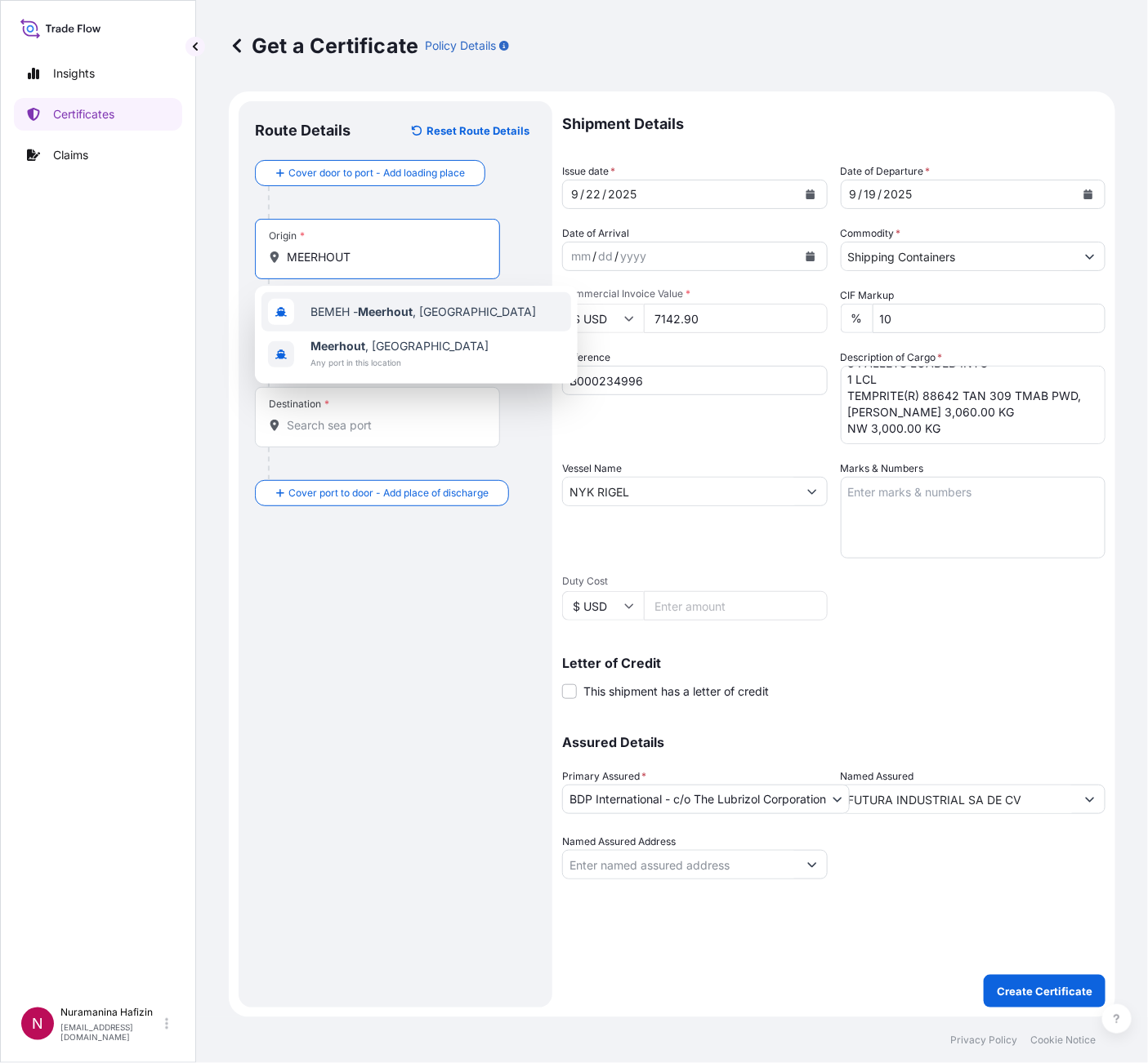
click at [348, 307] on span "BEMEH - [GEOGRAPHIC_DATA] , [GEOGRAPHIC_DATA]" at bounding box center [423, 311] width 225 height 16
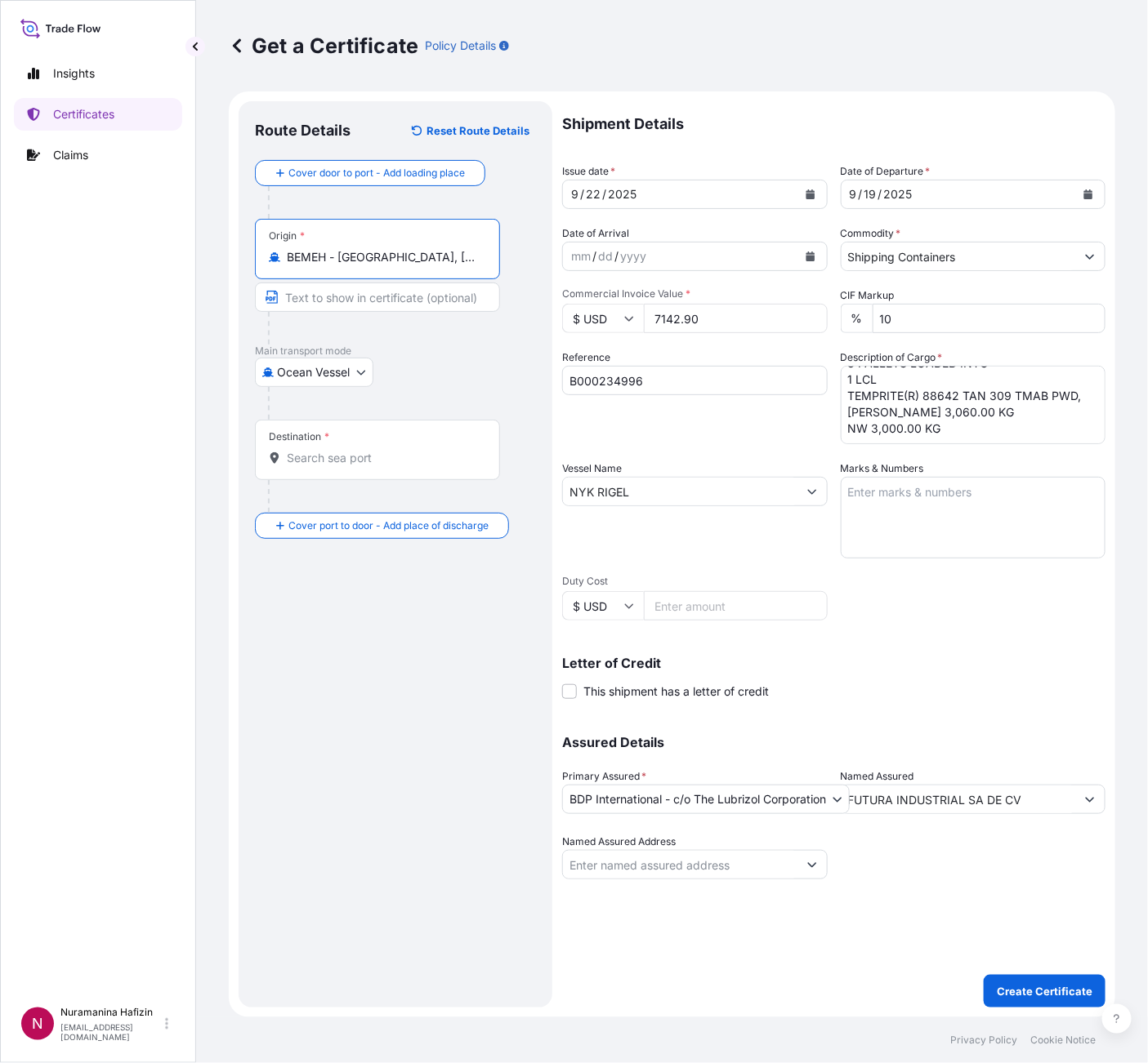
type input "BEMEH - [GEOGRAPHIC_DATA], [GEOGRAPHIC_DATA]"
click at [408, 446] on div "Destination *" at bounding box center [378, 450] width 245 height 60
click at [408, 450] on input "Destination *" at bounding box center [384, 458] width 193 height 16
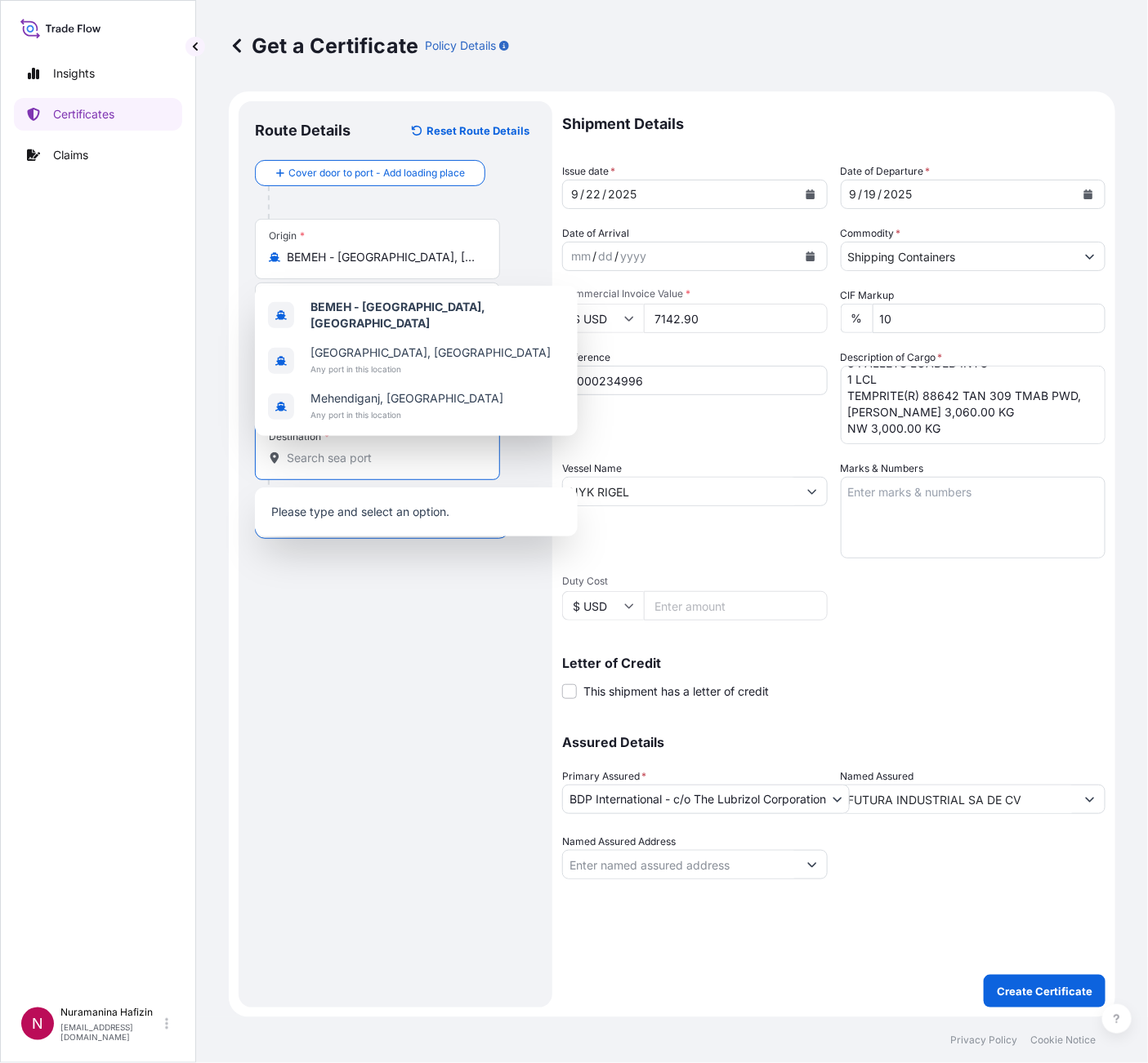
paste input "[GEOGRAPHIC_DATA], [GEOGRAPHIC_DATA]"
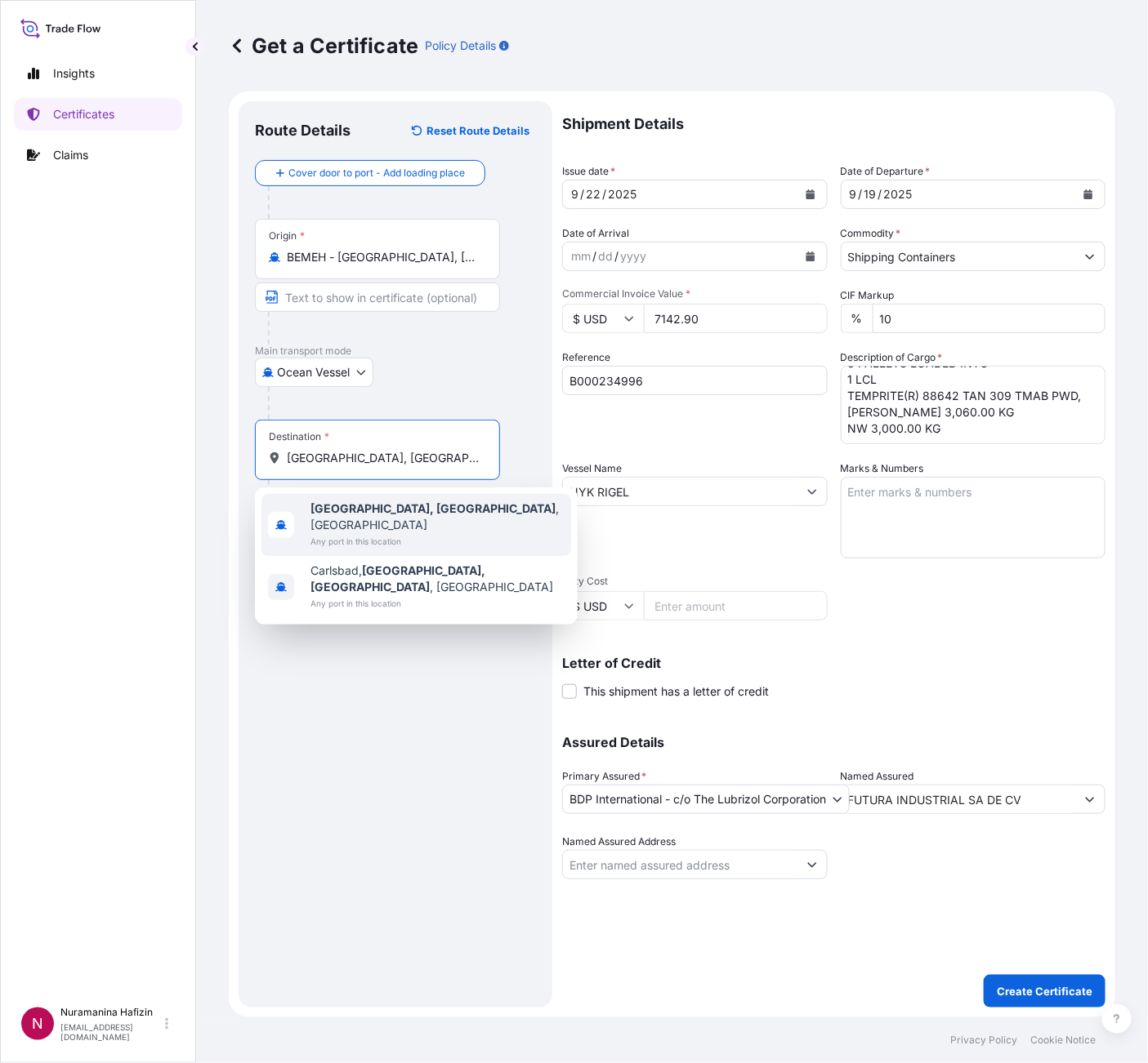
click at [422, 513] on div "[GEOGRAPHIC_DATA], [GEOGRAPHIC_DATA] , [GEOGRAPHIC_DATA] Any port in this locat…" at bounding box center [416, 525] width 310 height 62
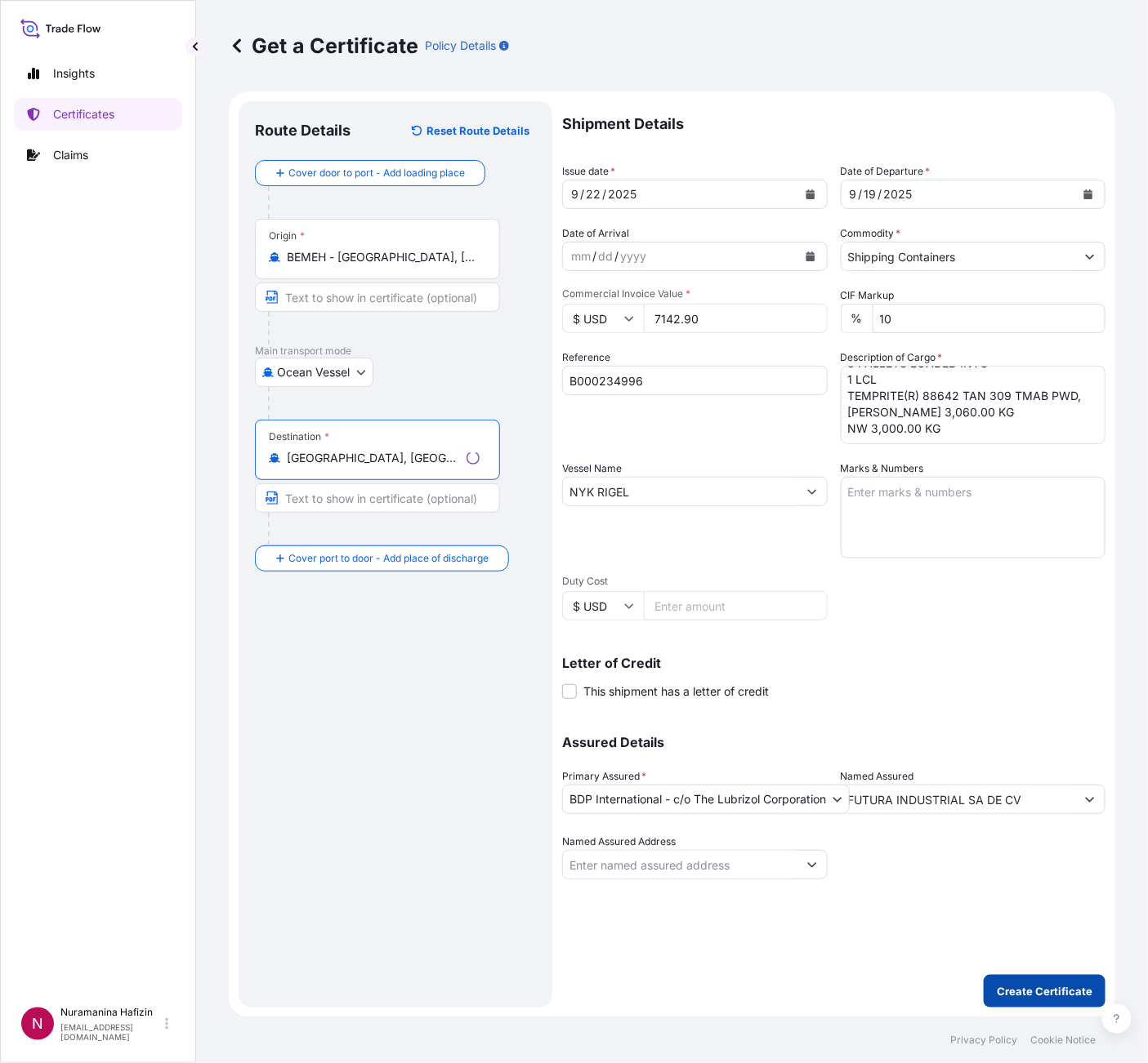
type input "[GEOGRAPHIC_DATA], [GEOGRAPHIC_DATA], [GEOGRAPHIC_DATA]"
click at [1035, 991] on p "Create Certificate" at bounding box center [1044, 991] width 96 height 16
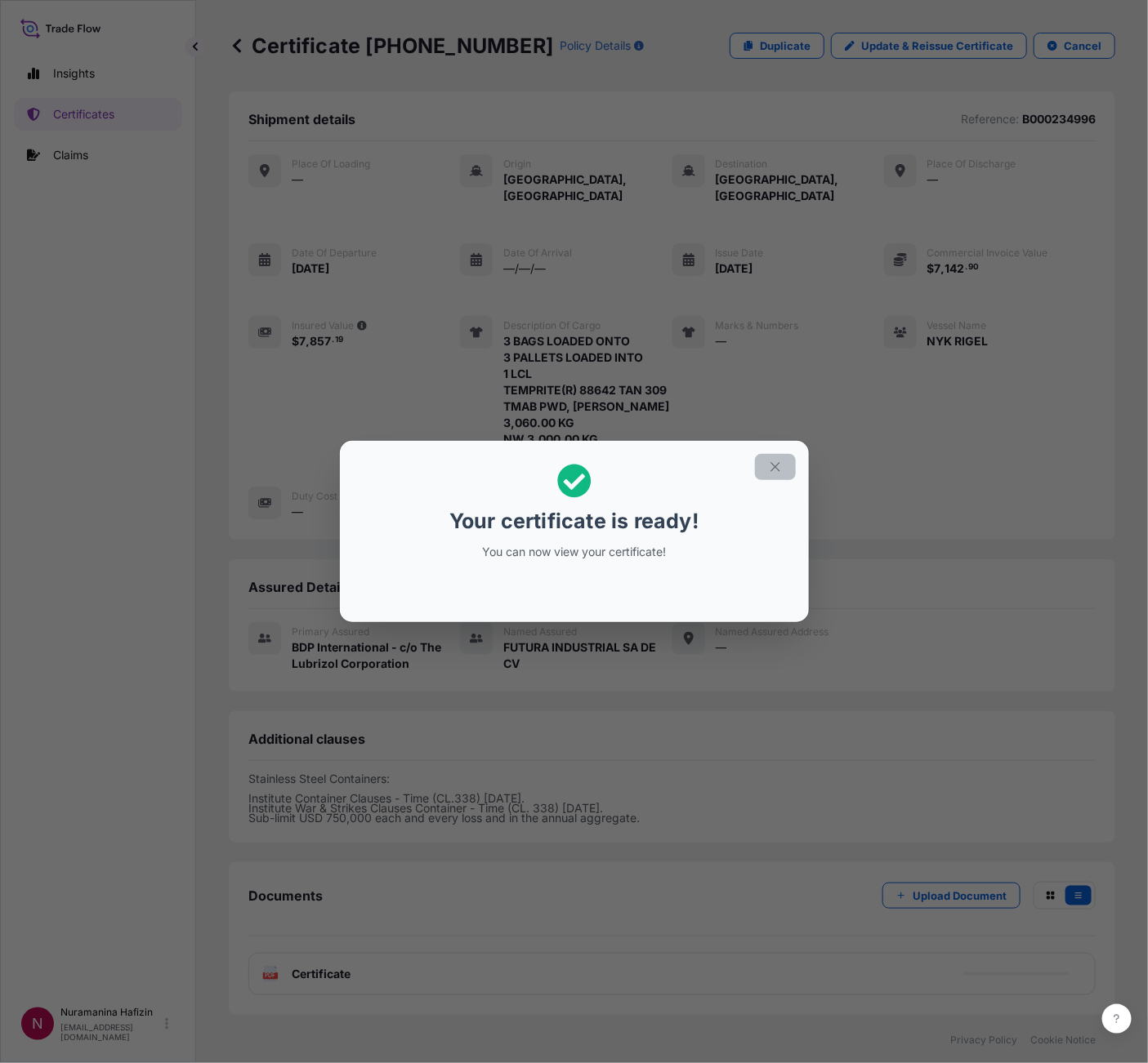
click at [769, 468] on icon "button" at bounding box center [775, 466] width 15 height 15
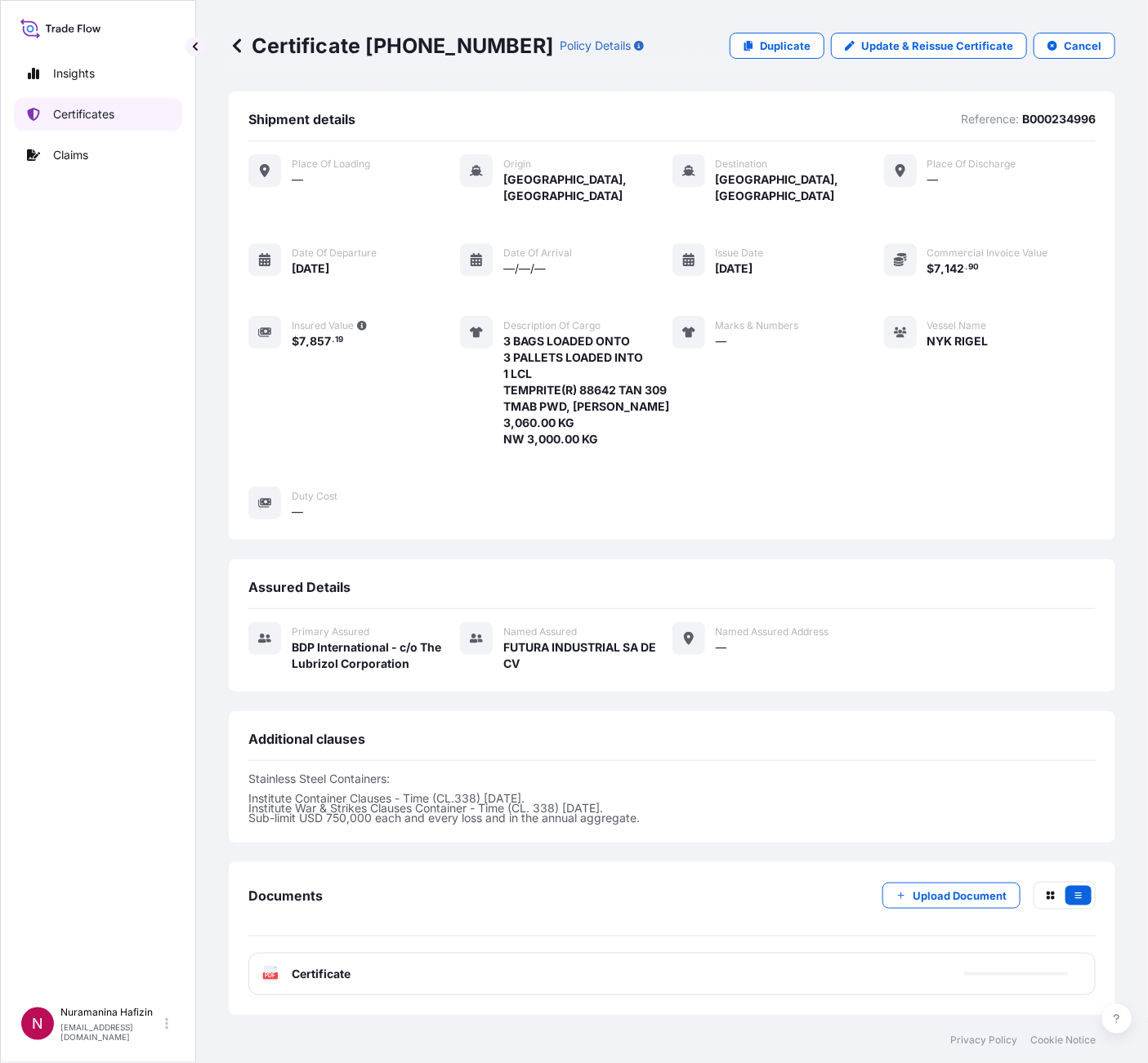
click at [117, 113] on link "Certificates" at bounding box center [97, 115] width 168 height 33
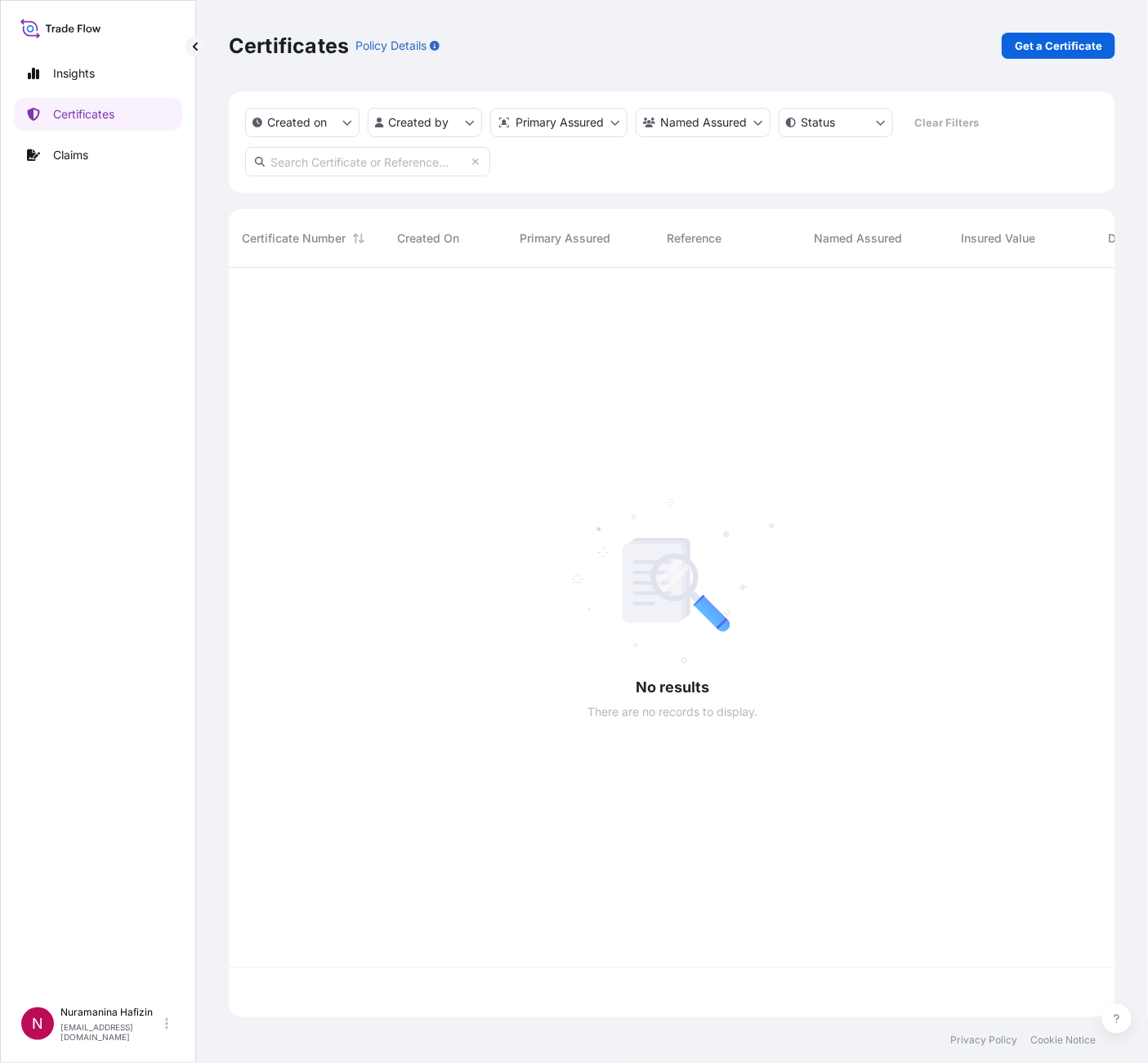
scroll to position [740, 868]
click at [366, 165] on input "text" at bounding box center [367, 162] width 245 height 29
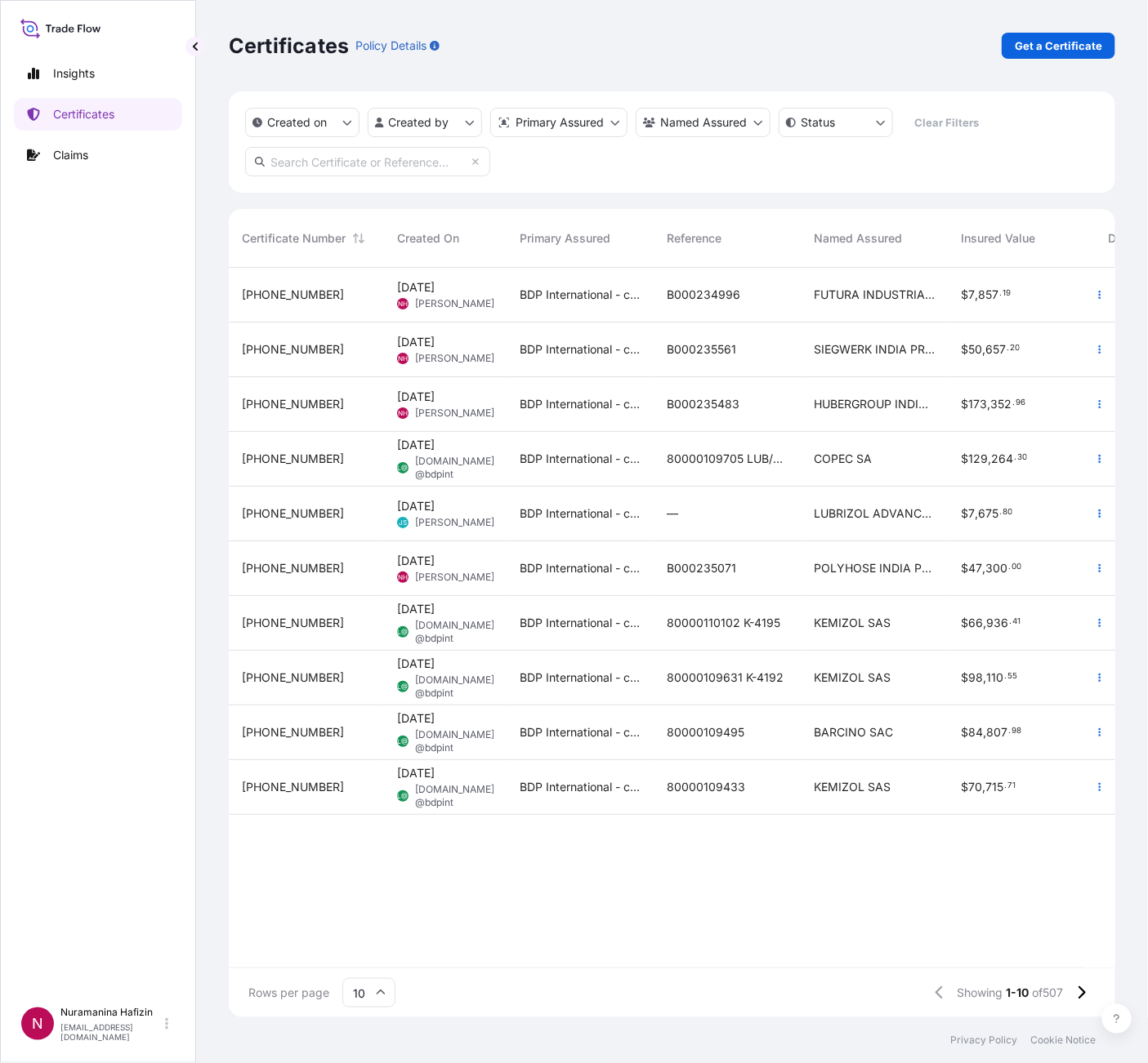
paste input "B000234996"
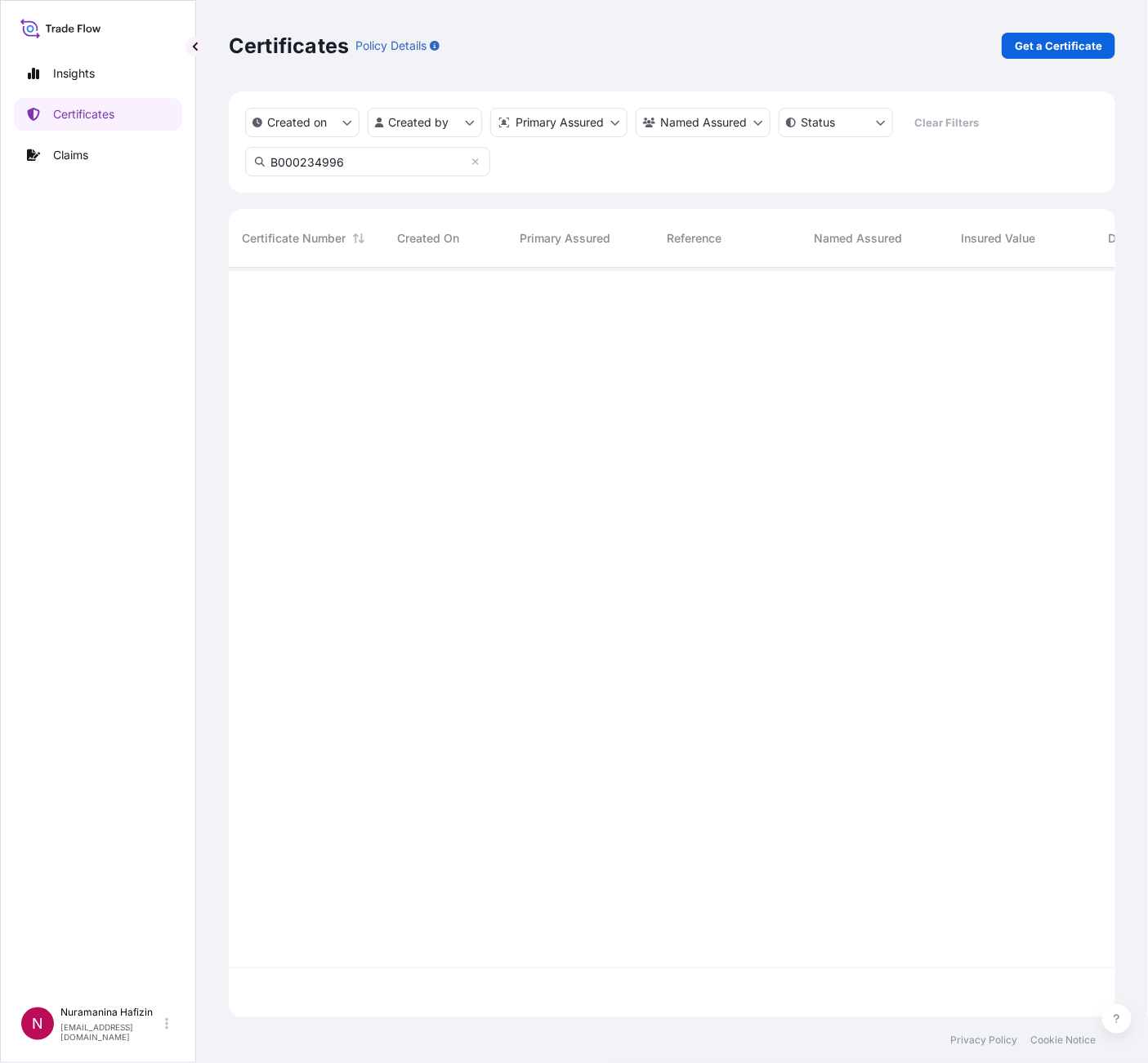
type input "B000234996"
click at [1095, 295] on icon "button" at bounding box center [1099, 294] width 9 height 9
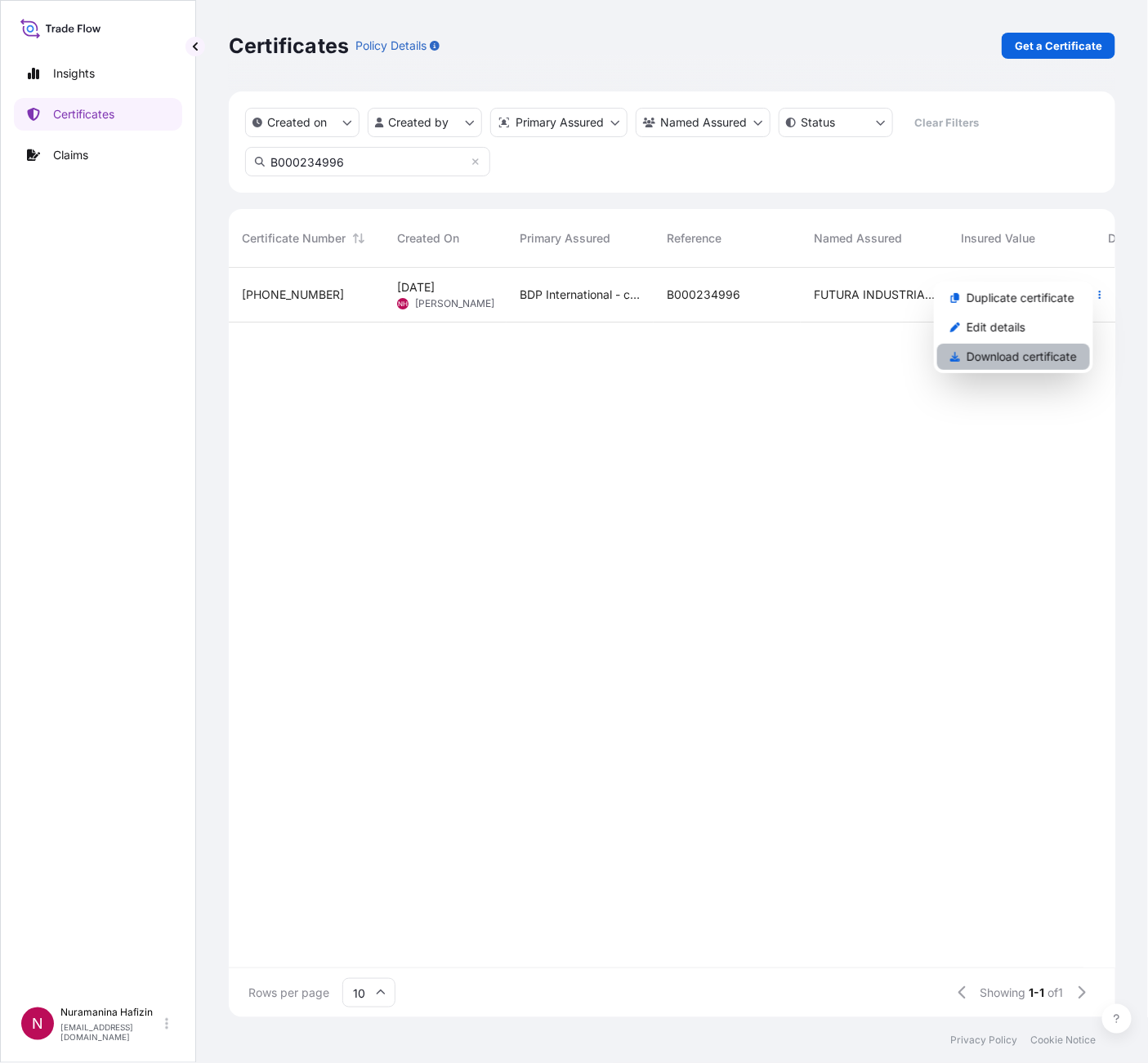
click at [1015, 348] on p "Download certificate" at bounding box center [1022, 356] width 110 height 16
